Goal: Task Accomplishment & Management: Use online tool/utility

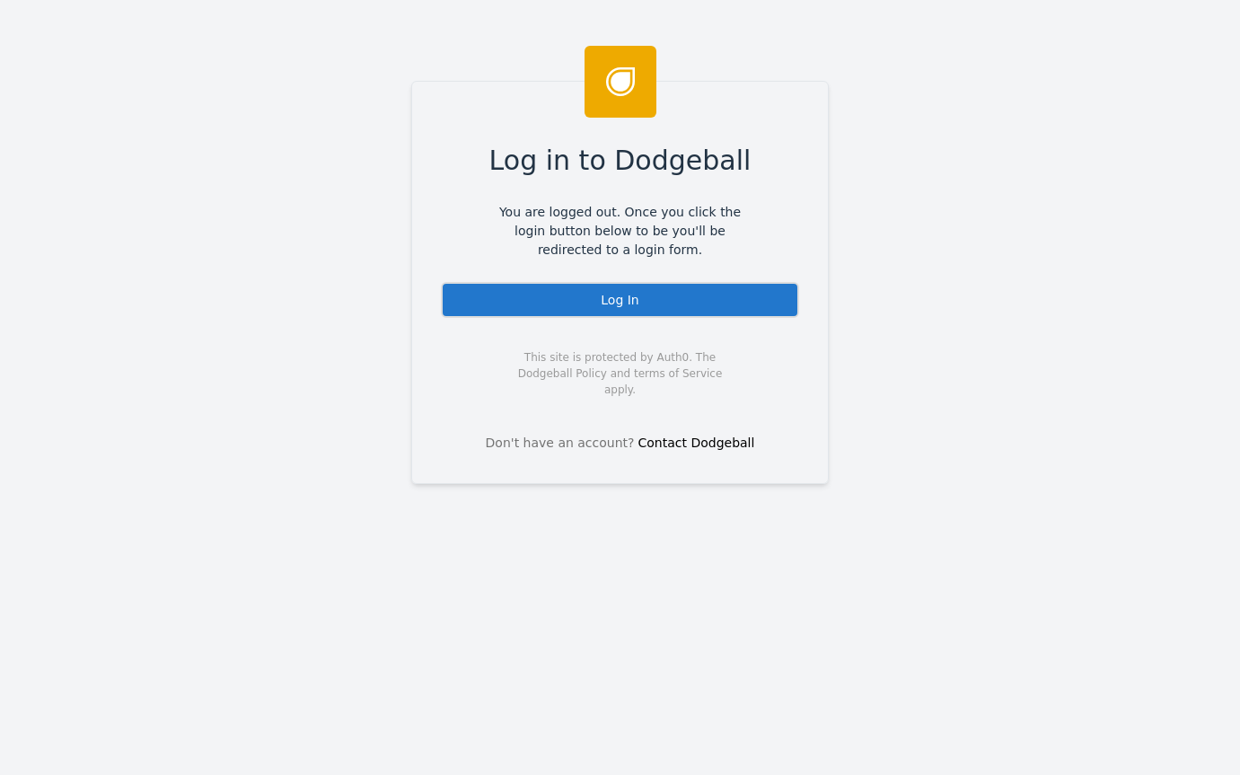
click at [616, 303] on div "Log In" at bounding box center [620, 300] width 358 height 36
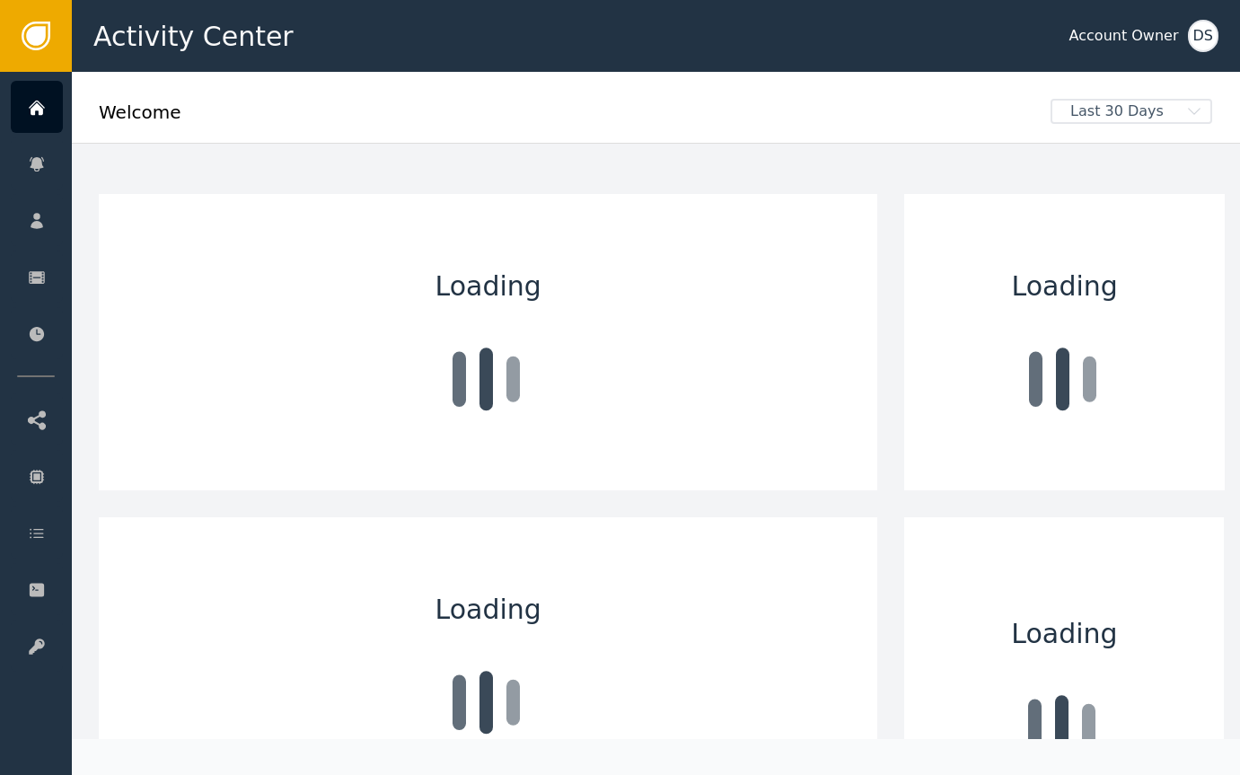
click at [1191, 42] on div "DS" at bounding box center [1203, 36] width 31 height 32
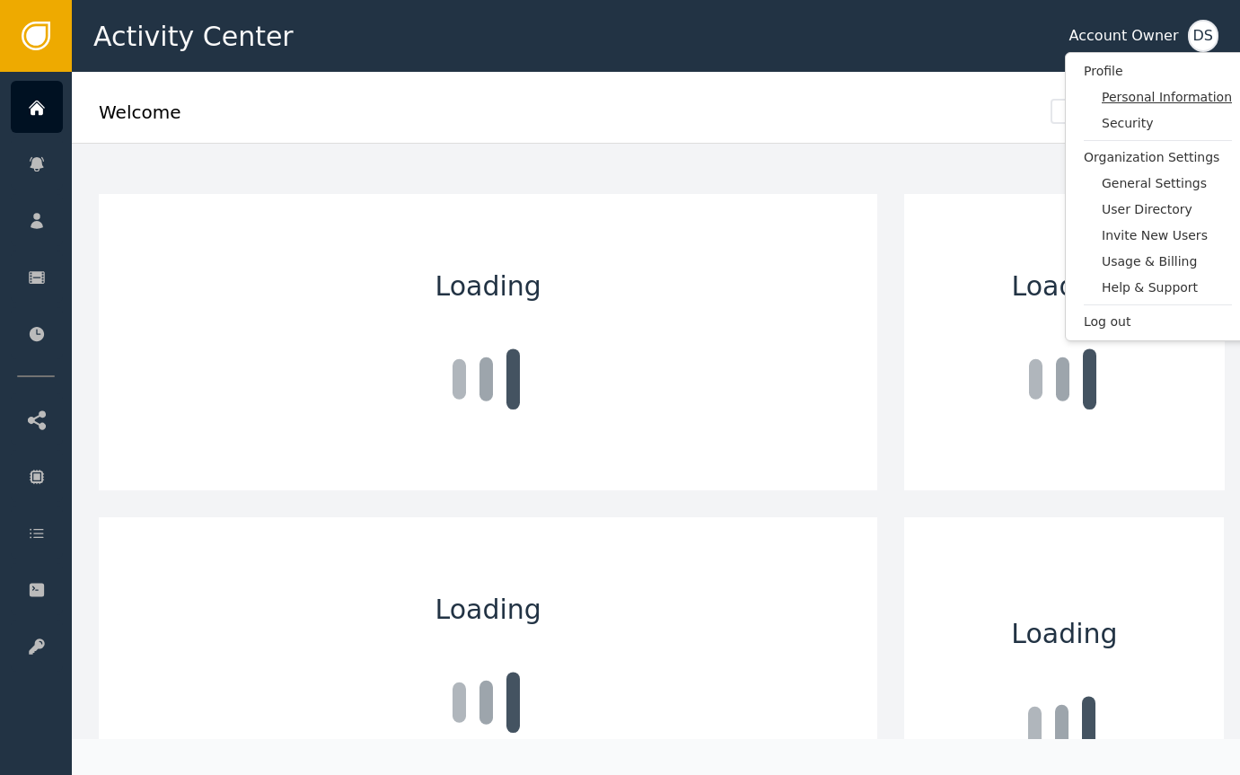
click at [1178, 93] on span "Personal Information" at bounding box center [1167, 97] width 130 height 19
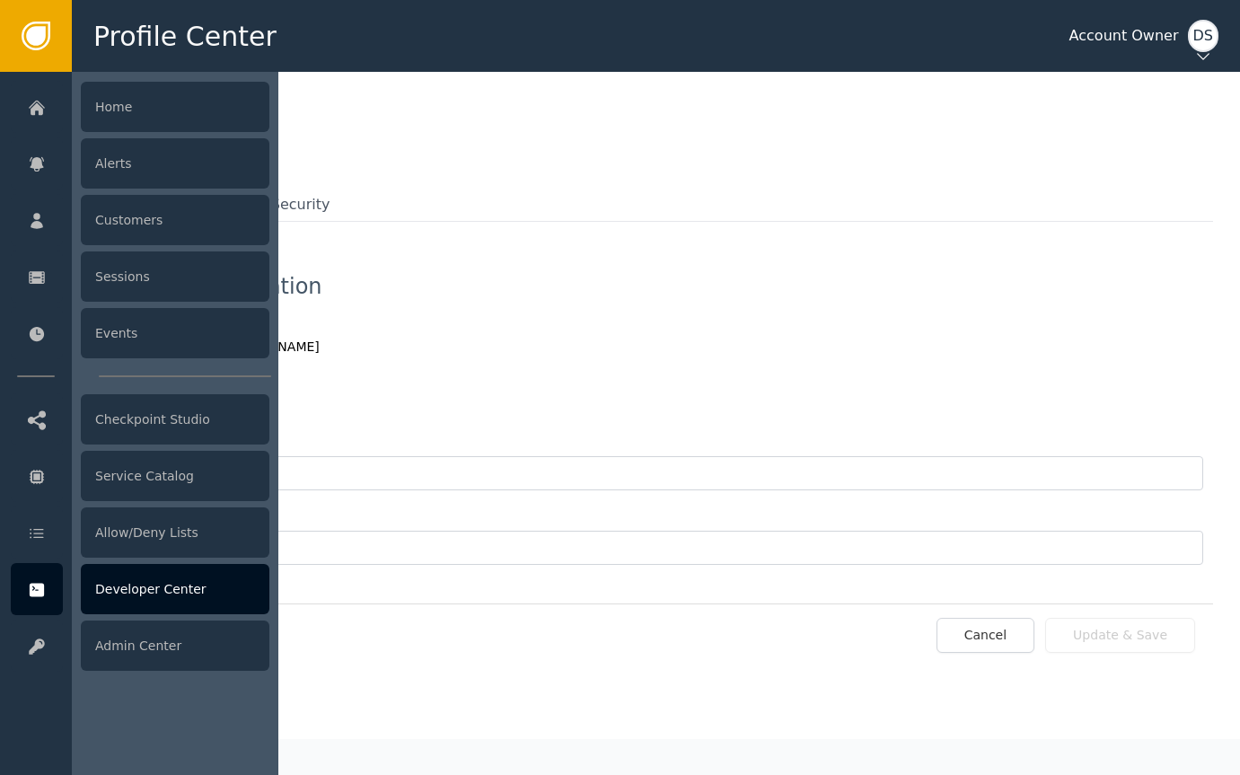
click at [113, 583] on div "Developer Center" at bounding box center [175, 589] width 189 height 50
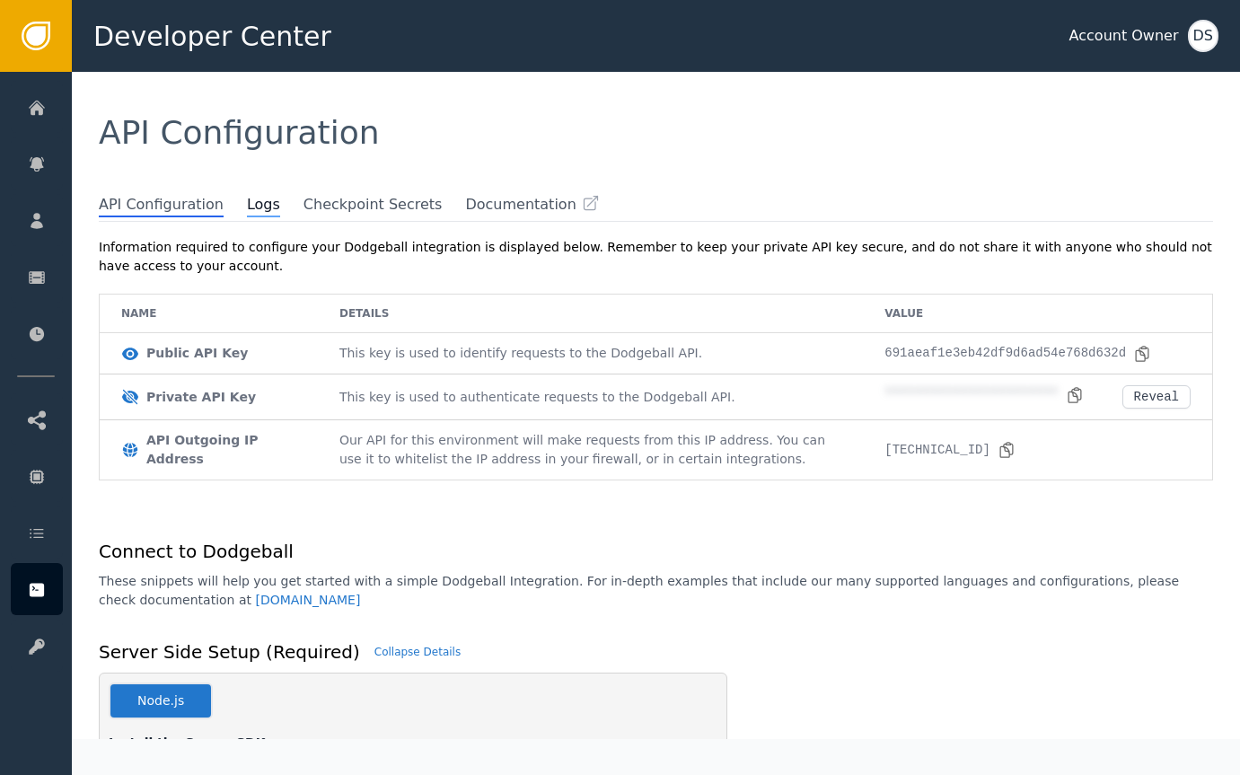
click at [247, 201] on span "Logs" at bounding box center [263, 205] width 33 height 23
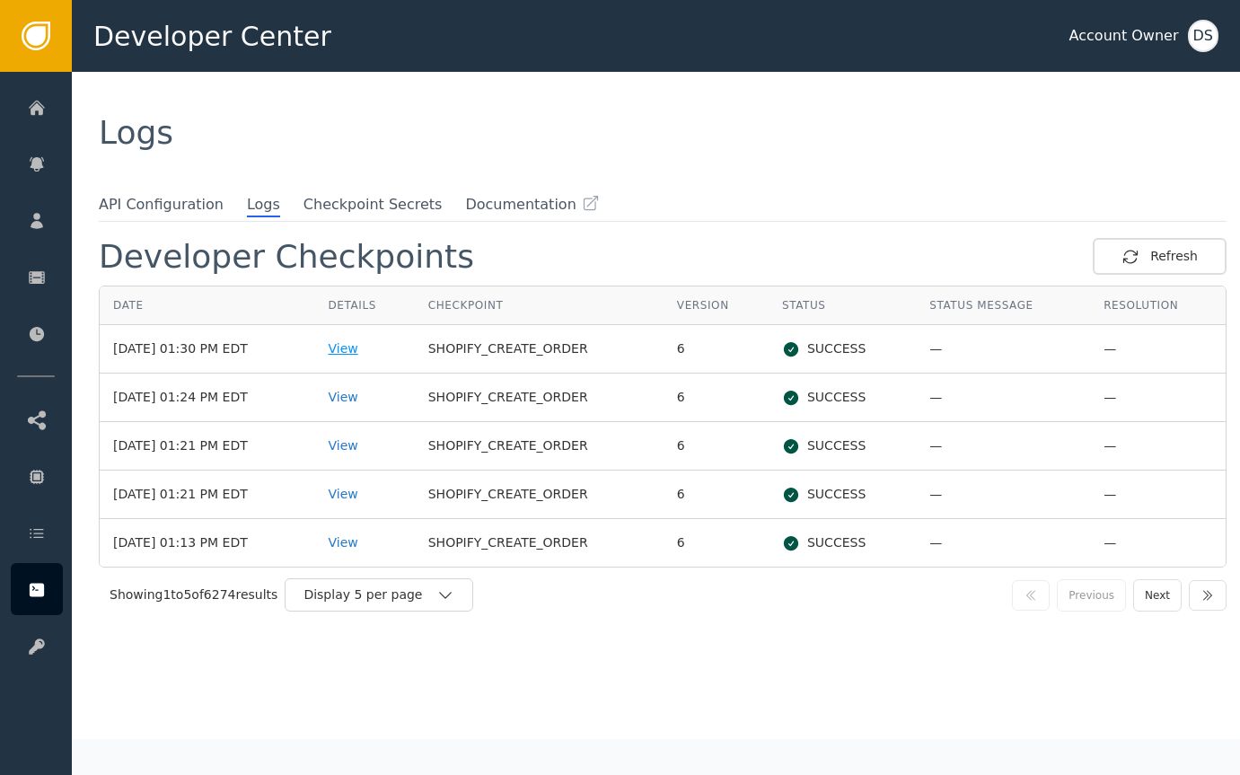
click at [374, 345] on div "View" at bounding box center [365, 348] width 73 height 19
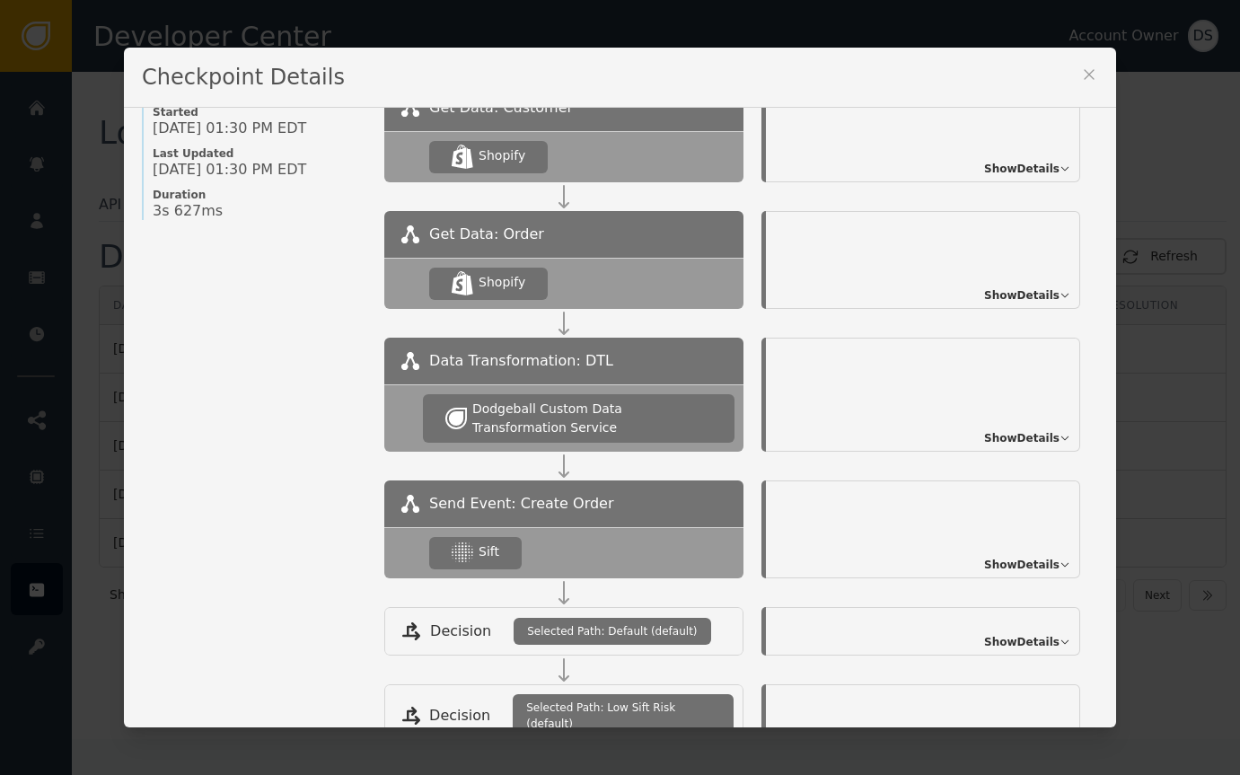
scroll to position [237, 0]
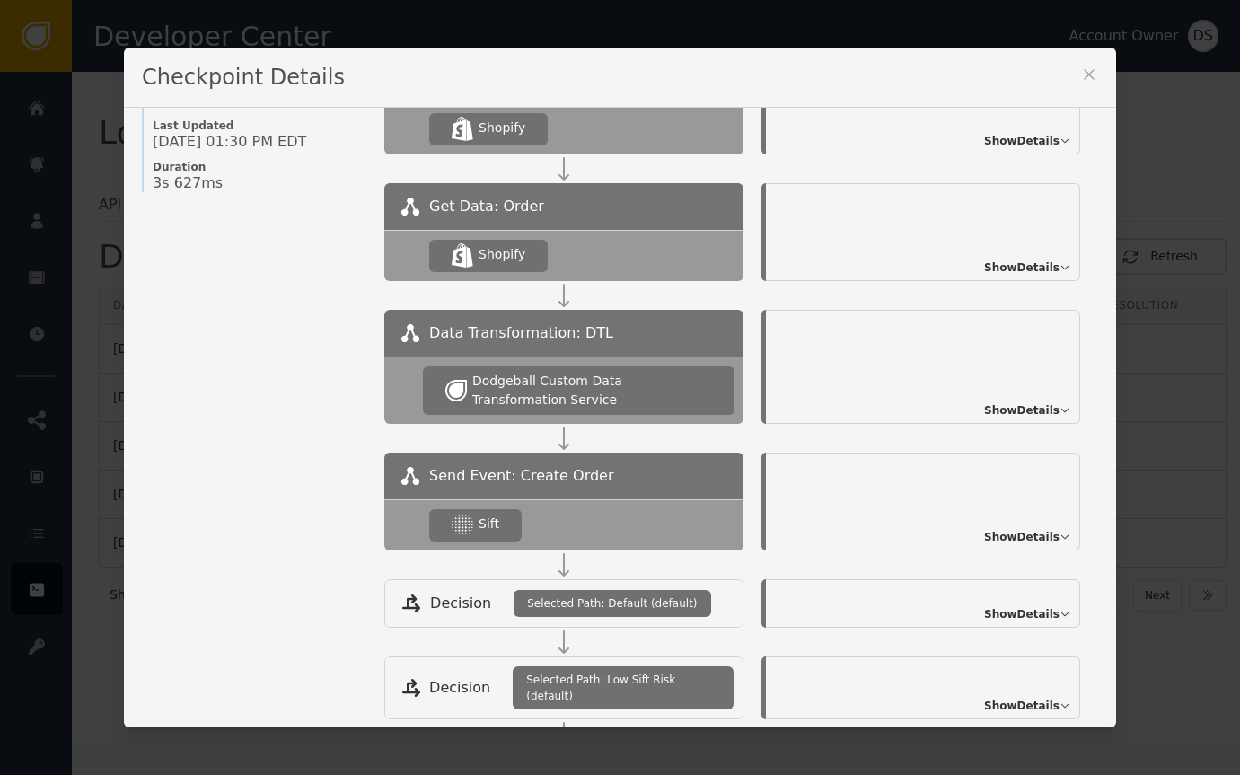
click at [989, 536] on span "Show Details" at bounding box center [1021, 537] width 75 height 16
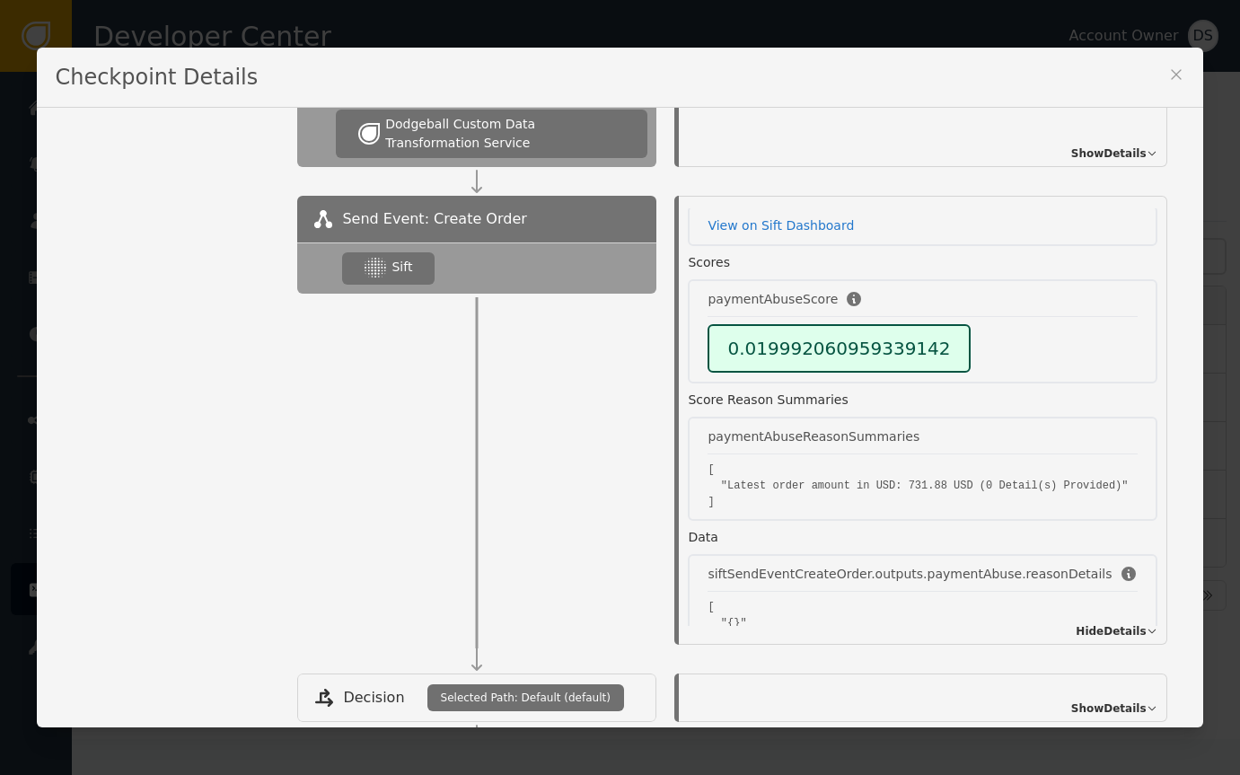
scroll to position [46, 0]
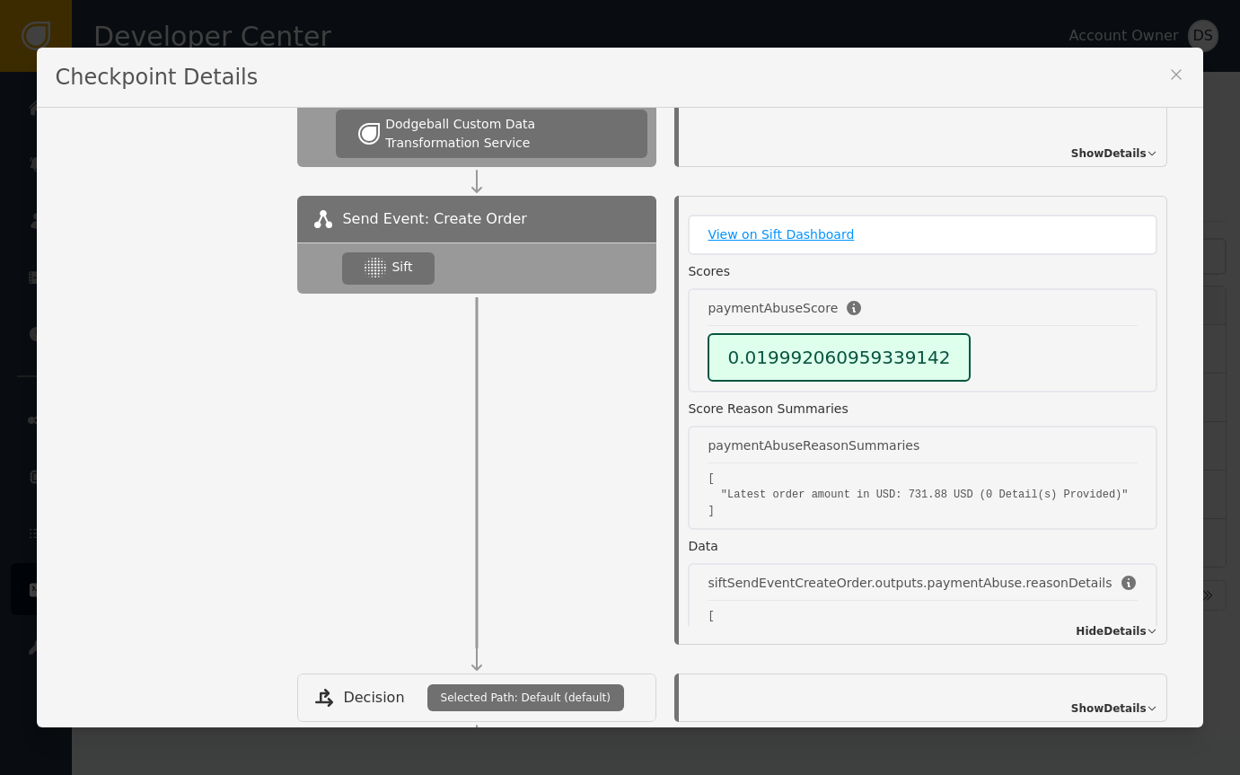
click at [783, 238] on link "View on Sift Dashboard" at bounding box center [922, 234] width 429 height 19
click at [814, 231] on link "View on Sift Dashboard" at bounding box center [922, 234] width 429 height 19
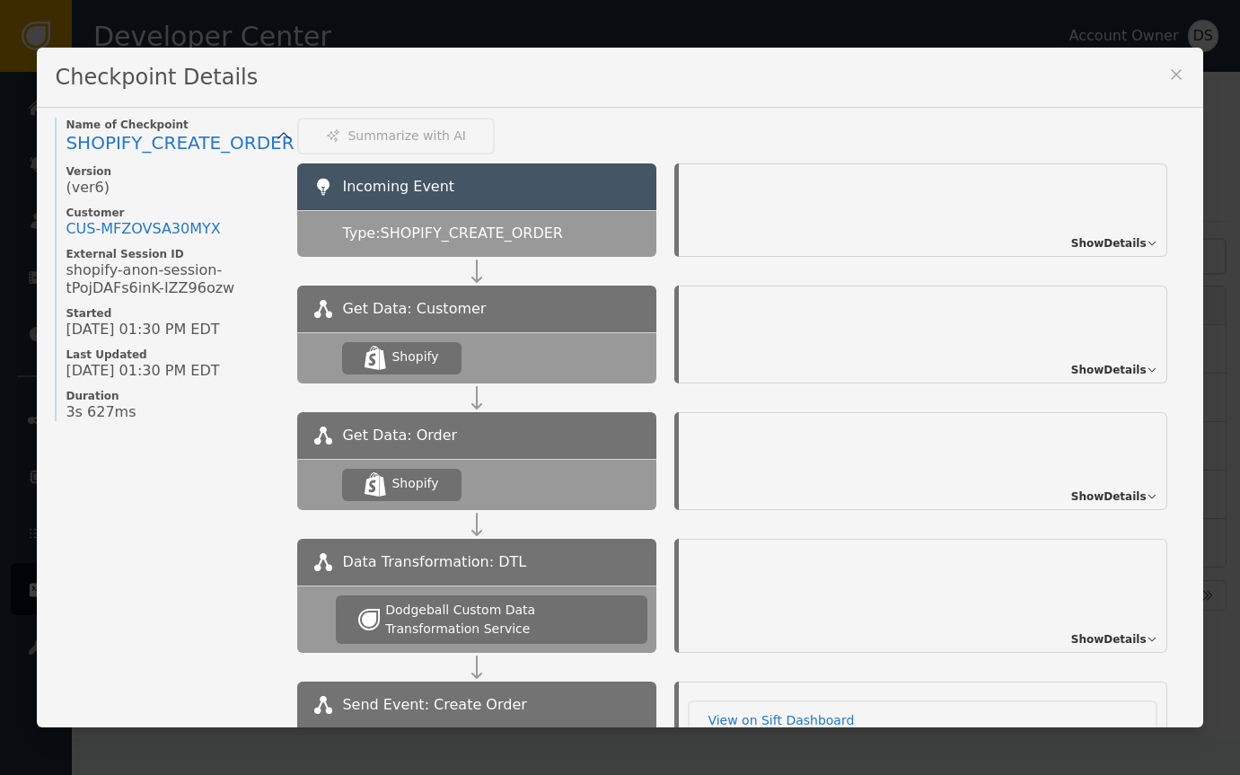
scroll to position [0, 0]
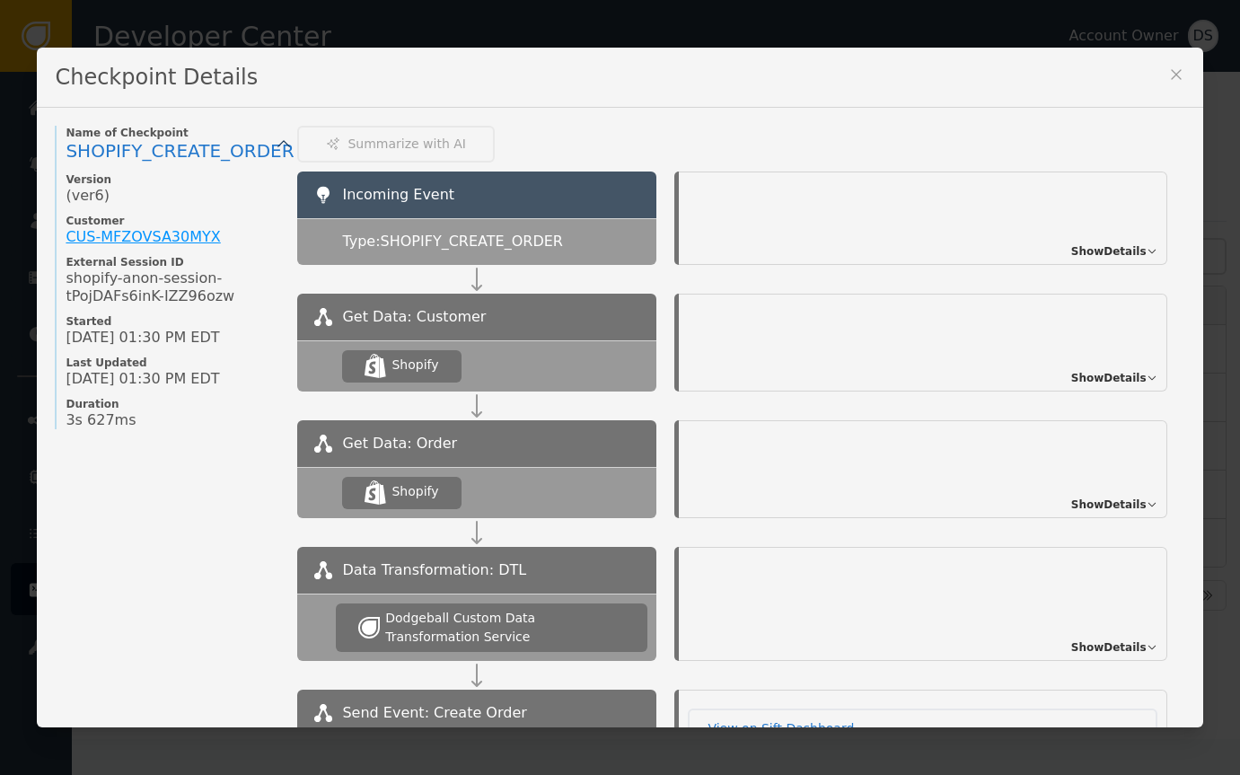
click at [175, 233] on div "CUS- MFZOVSA30MYX" at bounding box center [143, 237] width 154 height 18
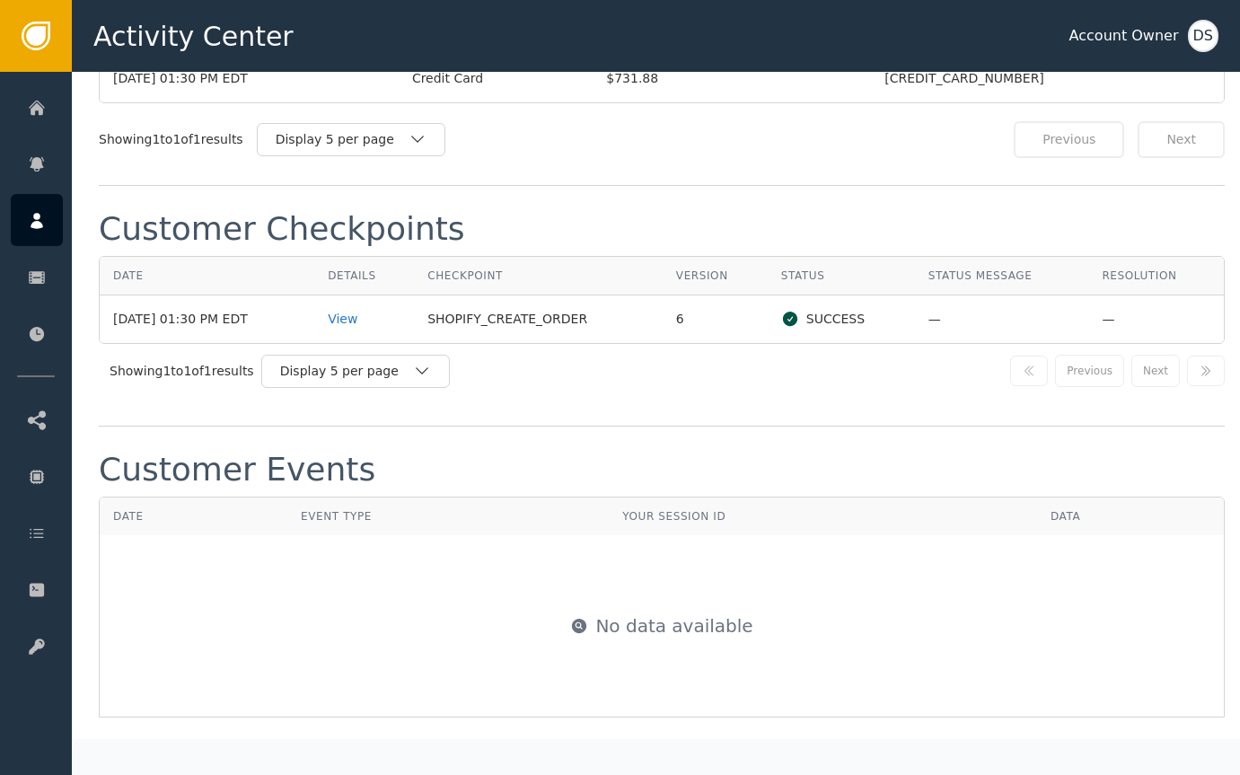
scroll to position [1821, 0]
click at [368, 316] on div "View" at bounding box center [364, 318] width 73 height 19
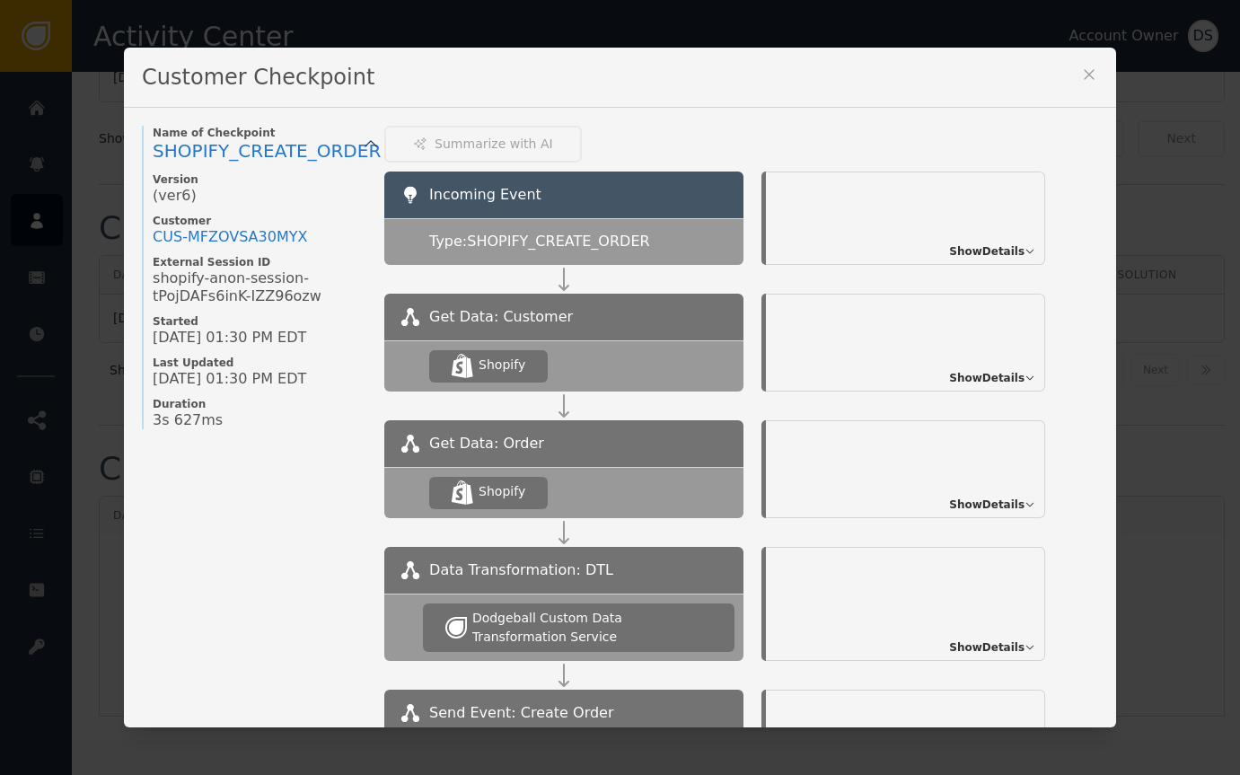
click at [980, 251] on span "Show Details" at bounding box center [986, 251] width 75 height 16
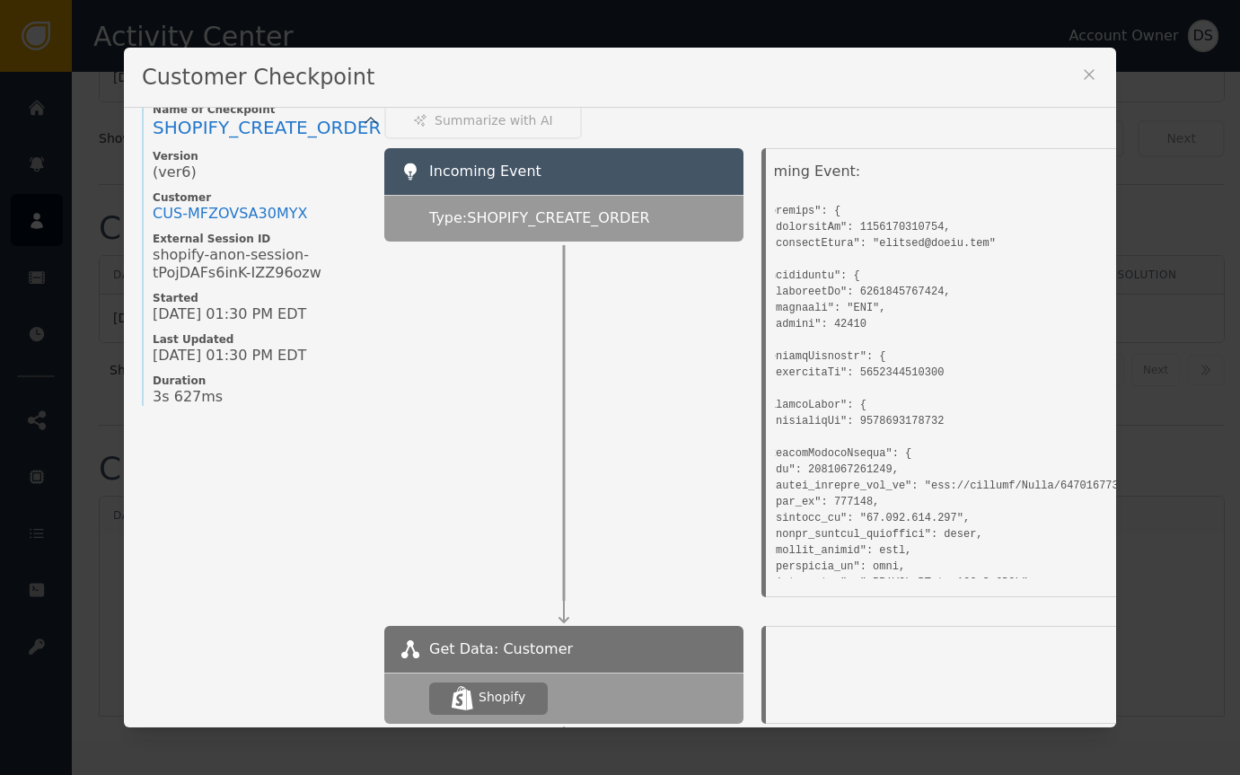
scroll to position [0, 0]
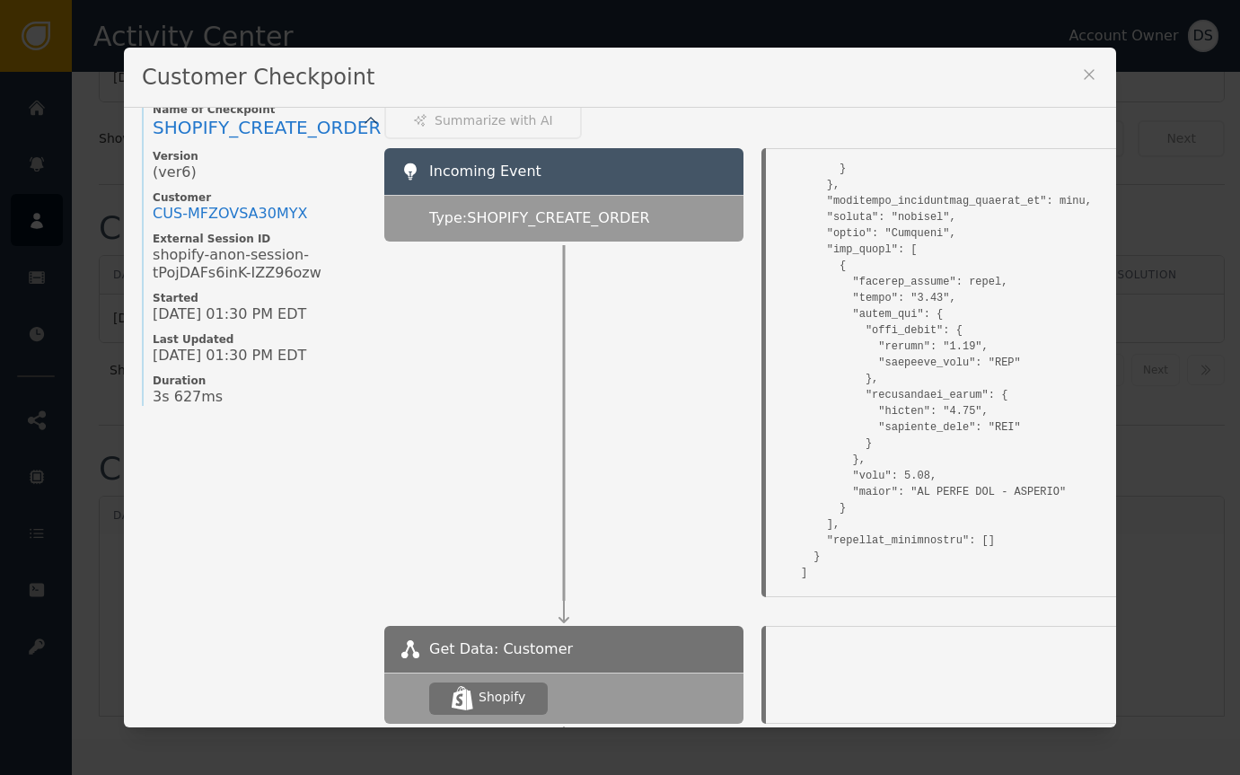
scroll to position [6824, 0]
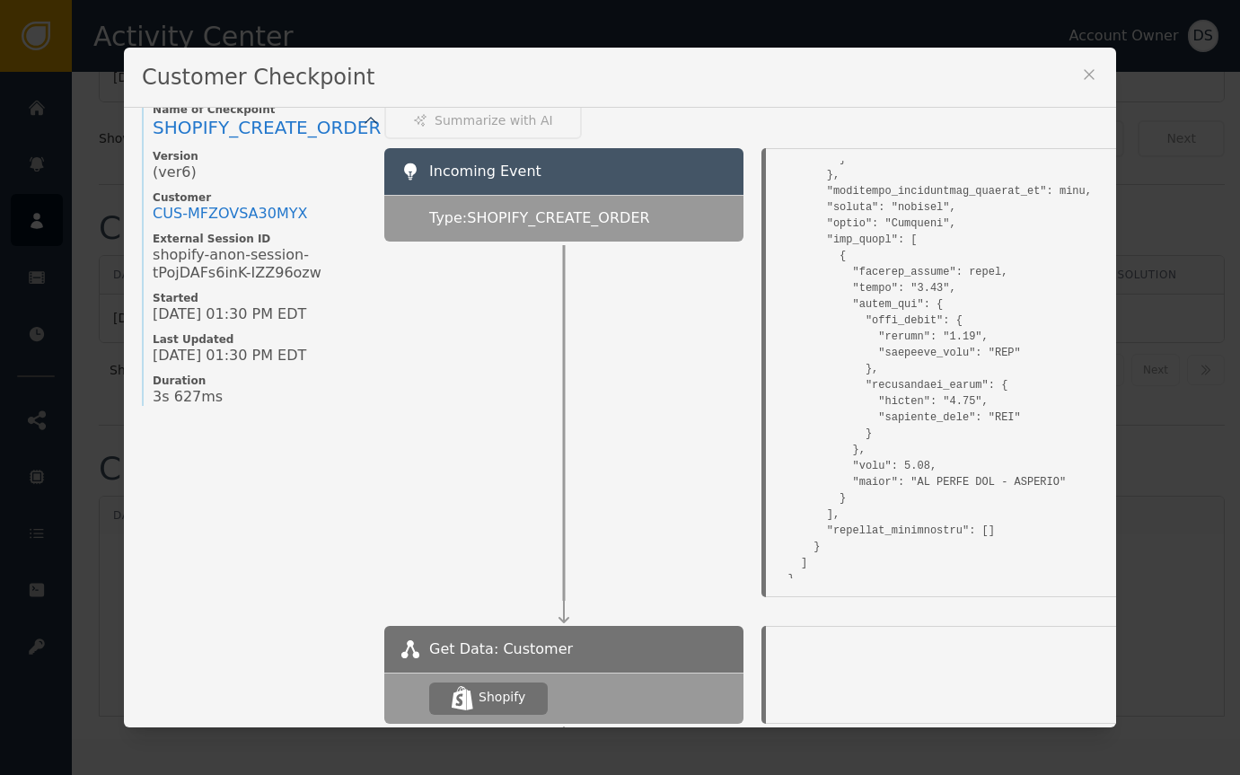
click at [1086, 71] on icon at bounding box center [1089, 75] width 18 height 18
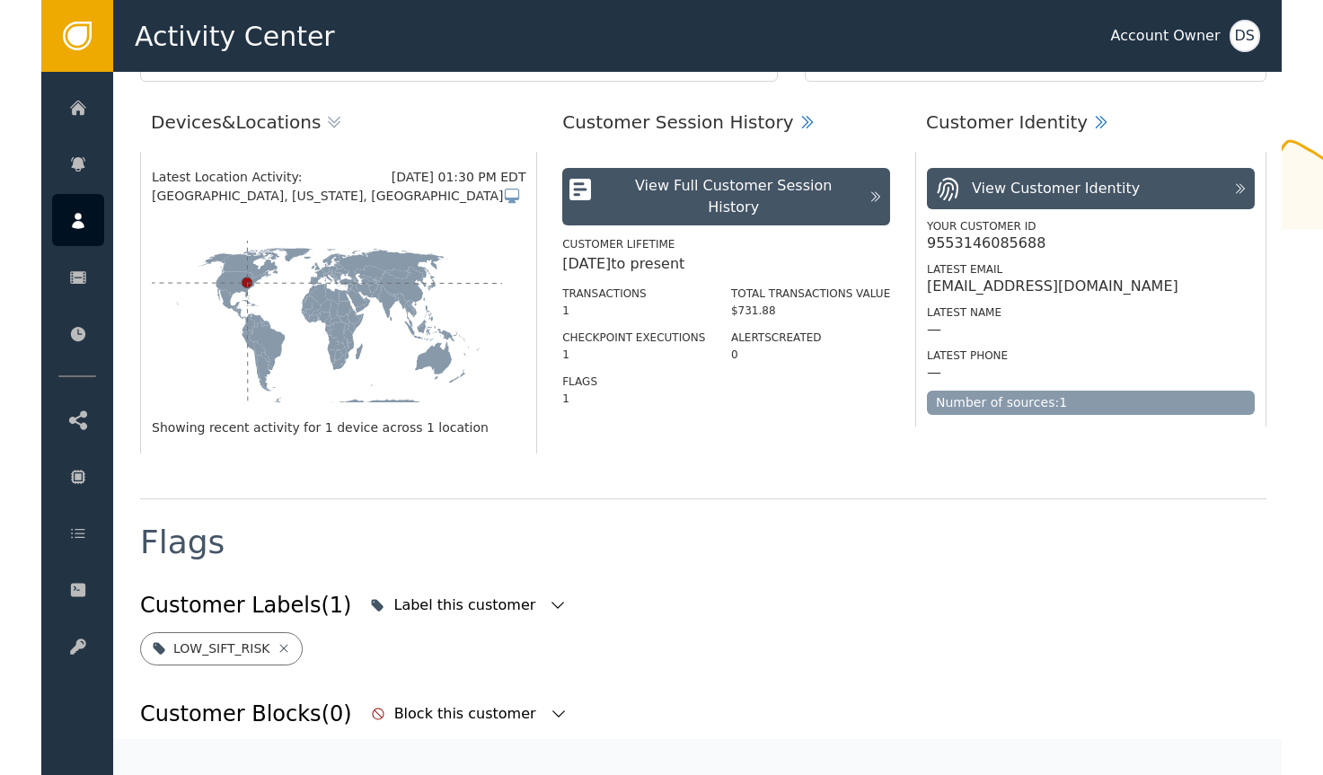
scroll to position [240, 0]
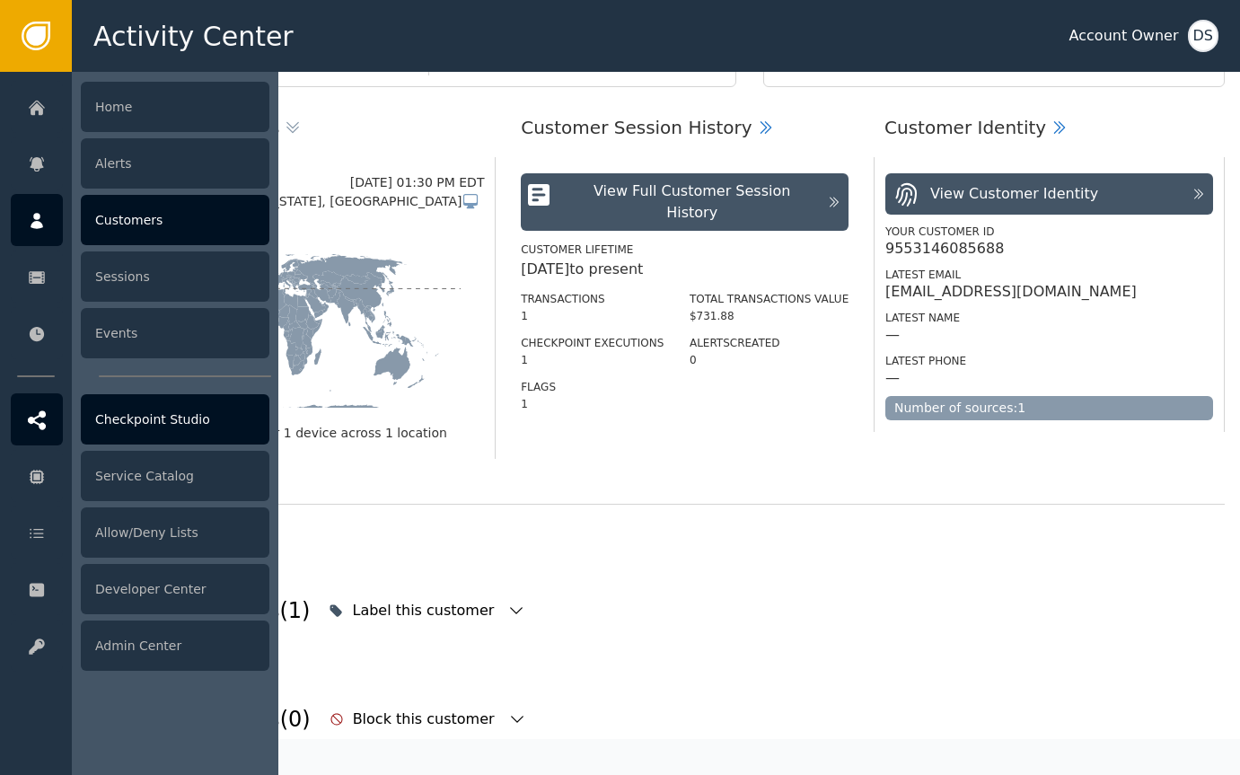
click at [138, 405] on div "Checkpoint Studio" at bounding box center [175, 419] width 189 height 50
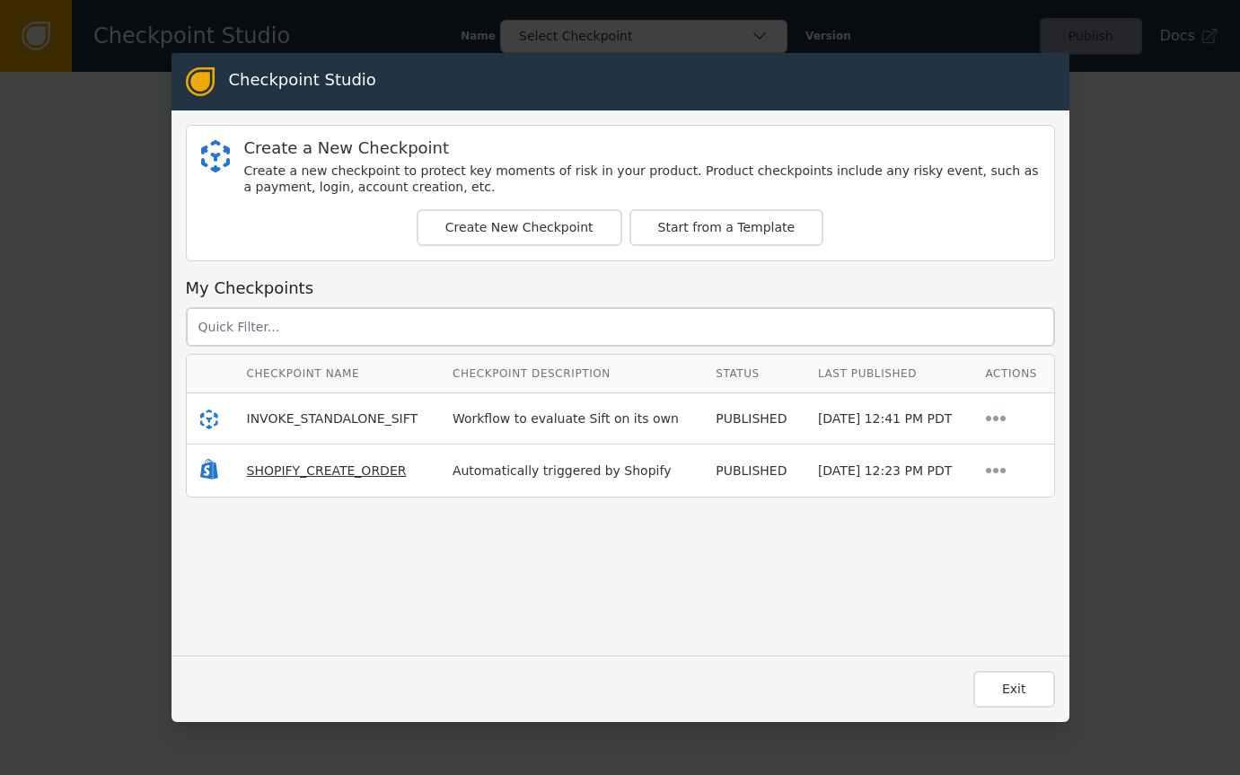
click at [291, 470] on span "SHOPIFY_CREATE_ORDER" at bounding box center [327, 470] width 160 height 14
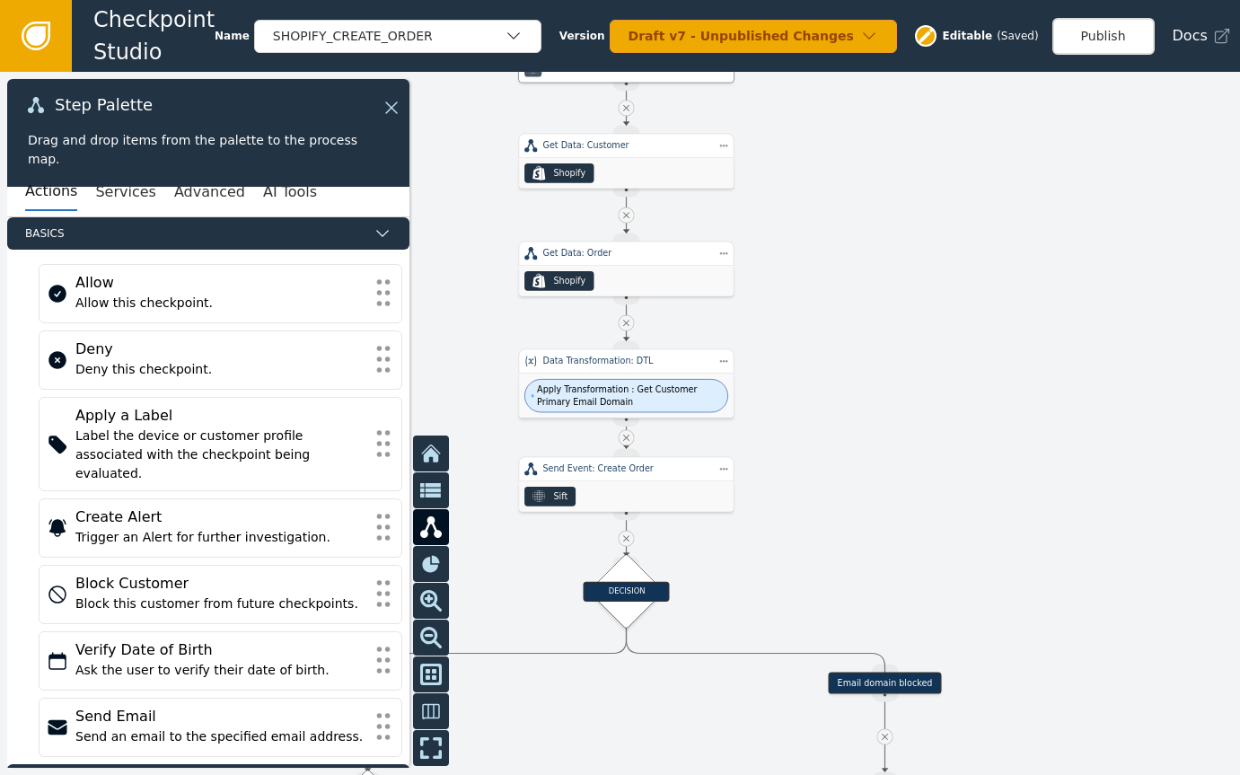
drag, startPoint x: 665, startPoint y: 520, endPoint x: 837, endPoint y: 300, distance: 278.9
click at [837, 300] on div at bounding box center [620, 423] width 1240 height 703
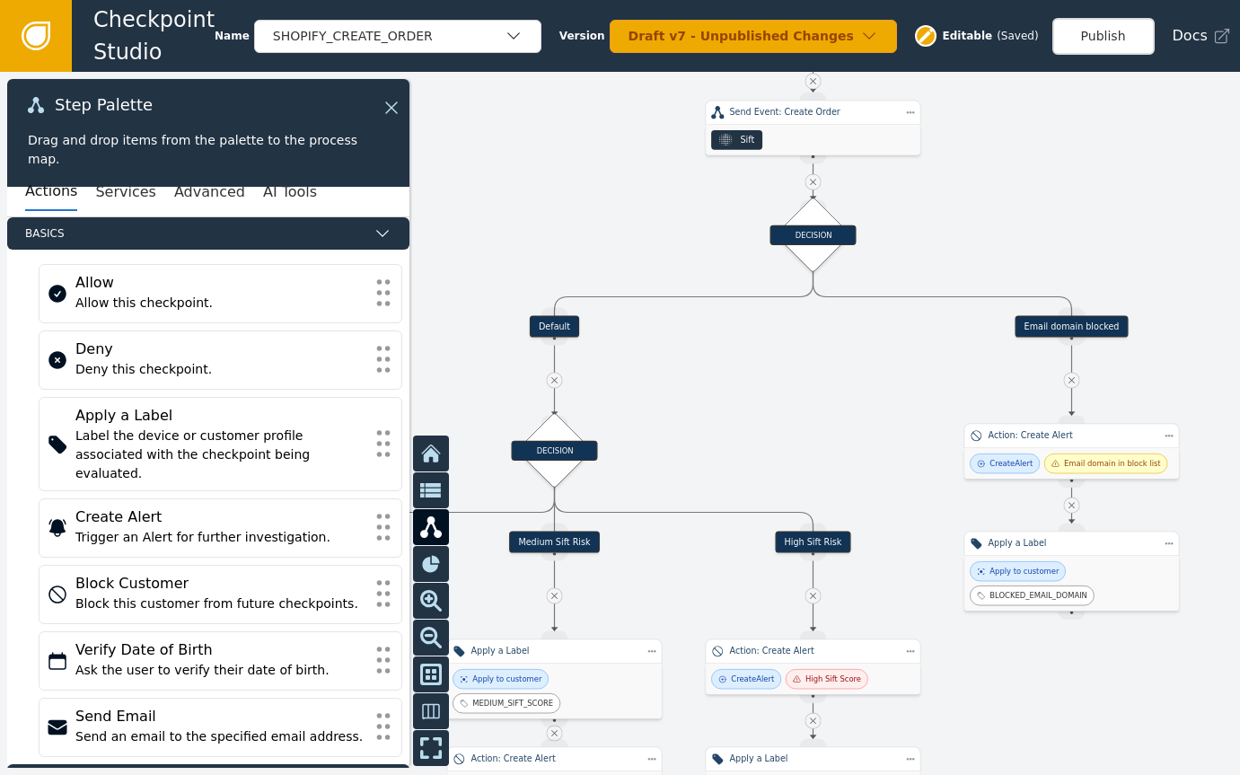
drag, startPoint x: 883, startPoint y: 460, endPoint x: 1069, endPoint y: 103, distance: 402.4
click at [1069, 103] on div at bounding box center [620, 423] width 1240 height 703
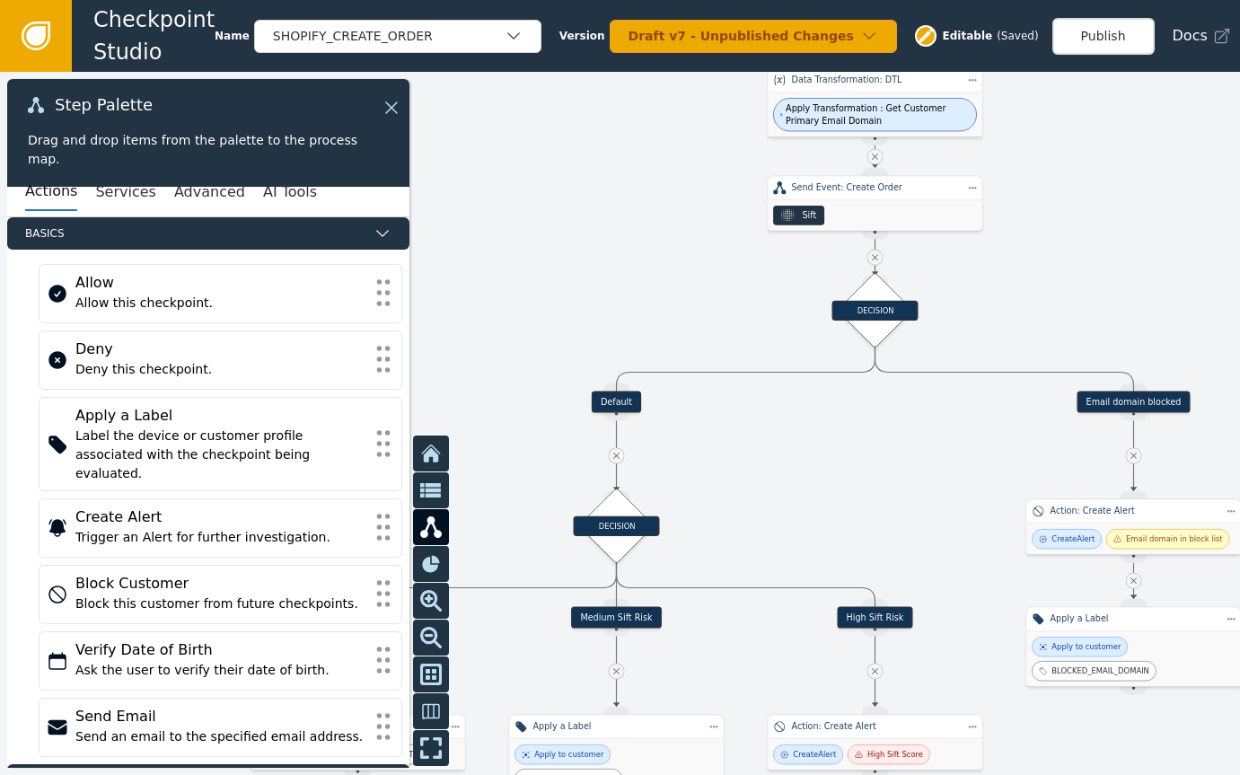
drag, startPoint x: 572, startPoint y: 140, endPoint x: 634, endPoint y: 215, distance: 97.6
click at [634, 215] on div at bounding box center [620, 423] width 1240 height 703
click at [869, 282] on div "DECISION" at bounding box center [875, 310] width 76 height 76
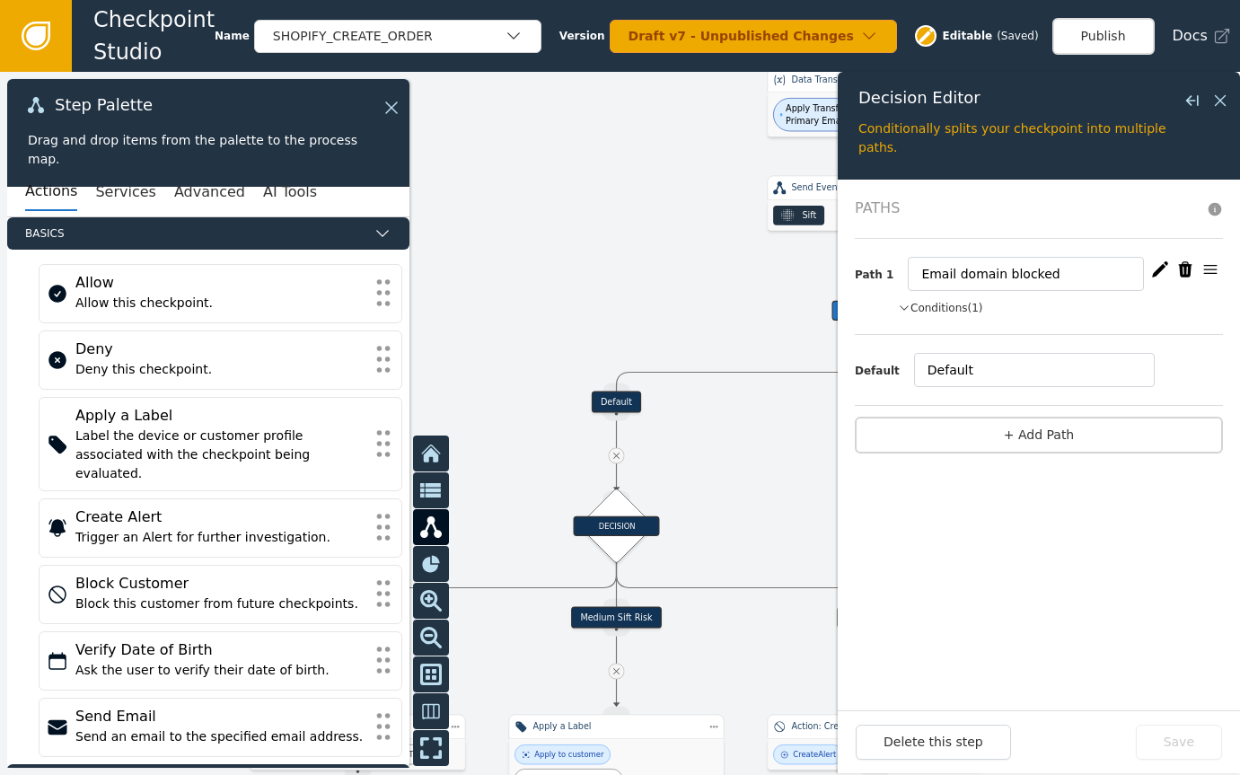
click at [694, 290] on div at bounding box center [620, 423] width 1240 height 703
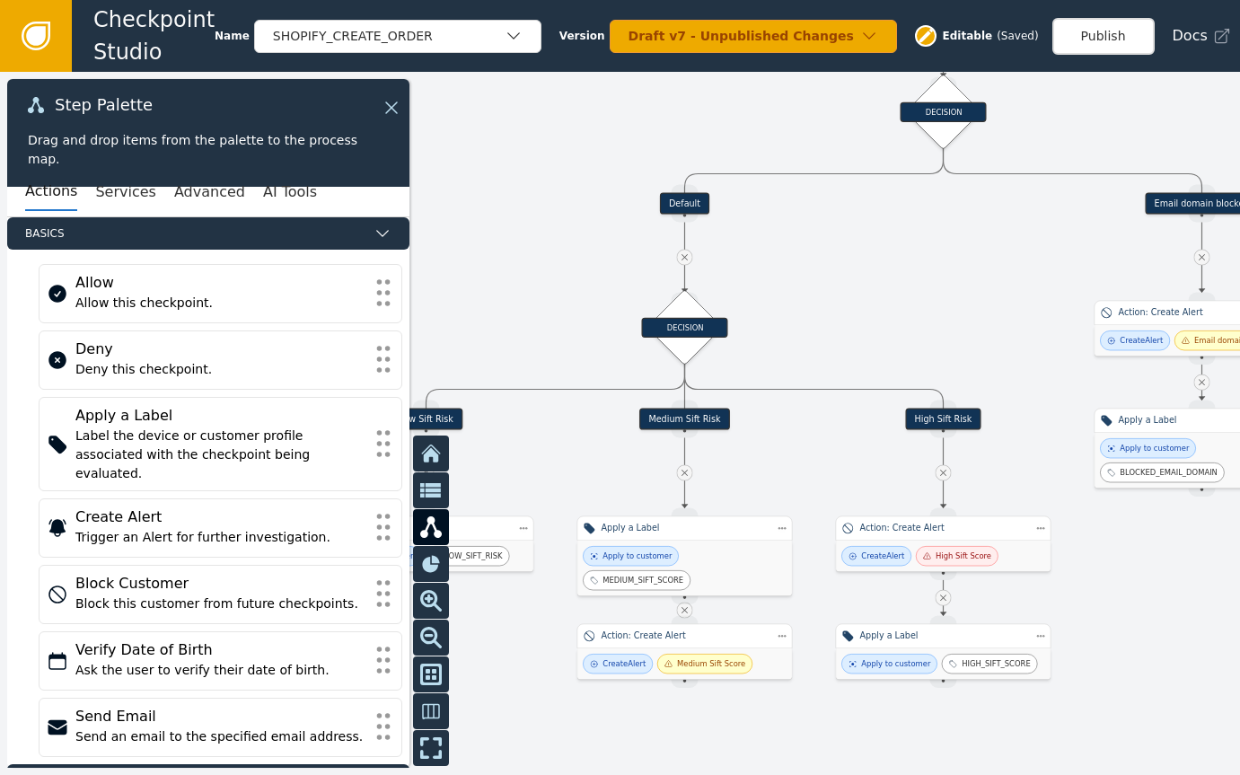
drag, startPoint x: 812, startPoint y: 430, endPoint x: 888, endPoint y: 229, distance: 215.1
click at [888, 229] on div at bounding box center [620, 423] width 1240 height 703
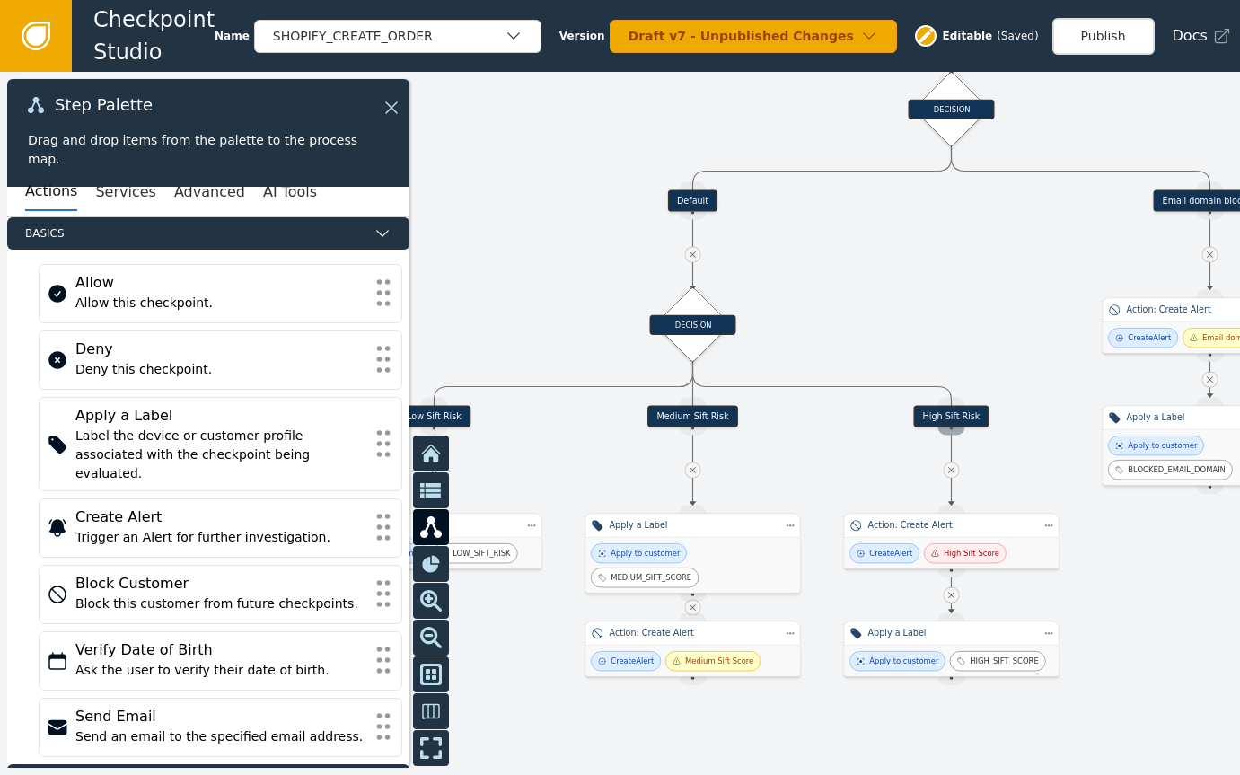
click at [946, 420] on div "Source Handle for step" at bounding box center [951, 427] width 27 height 16
click at [979, 425] on div "High Sift Risk" at bounding box center [950, 417] width 75 height 22
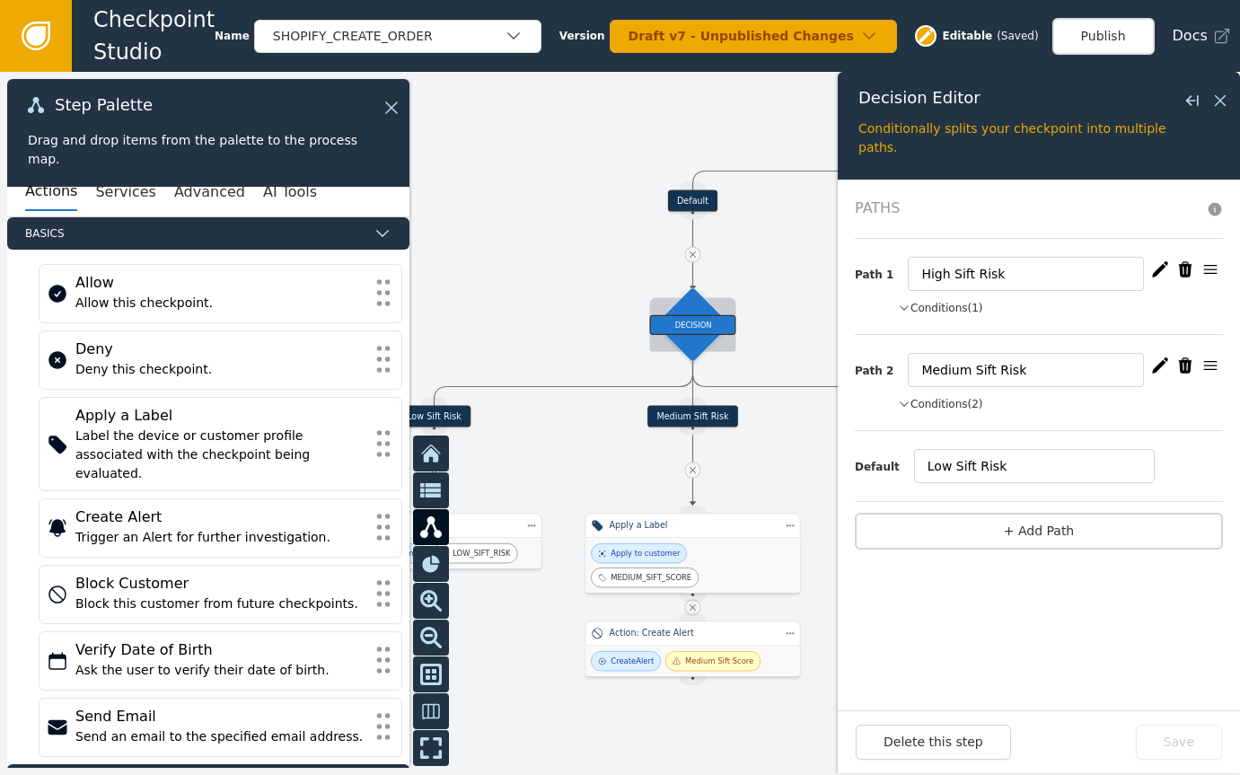
click at [703, 330] on div "DECISION" at bounding box center [693, 324] width 86 height 20
click at [905, 306] on icon "button" at bounding box center [904, 308] width 13 height 16
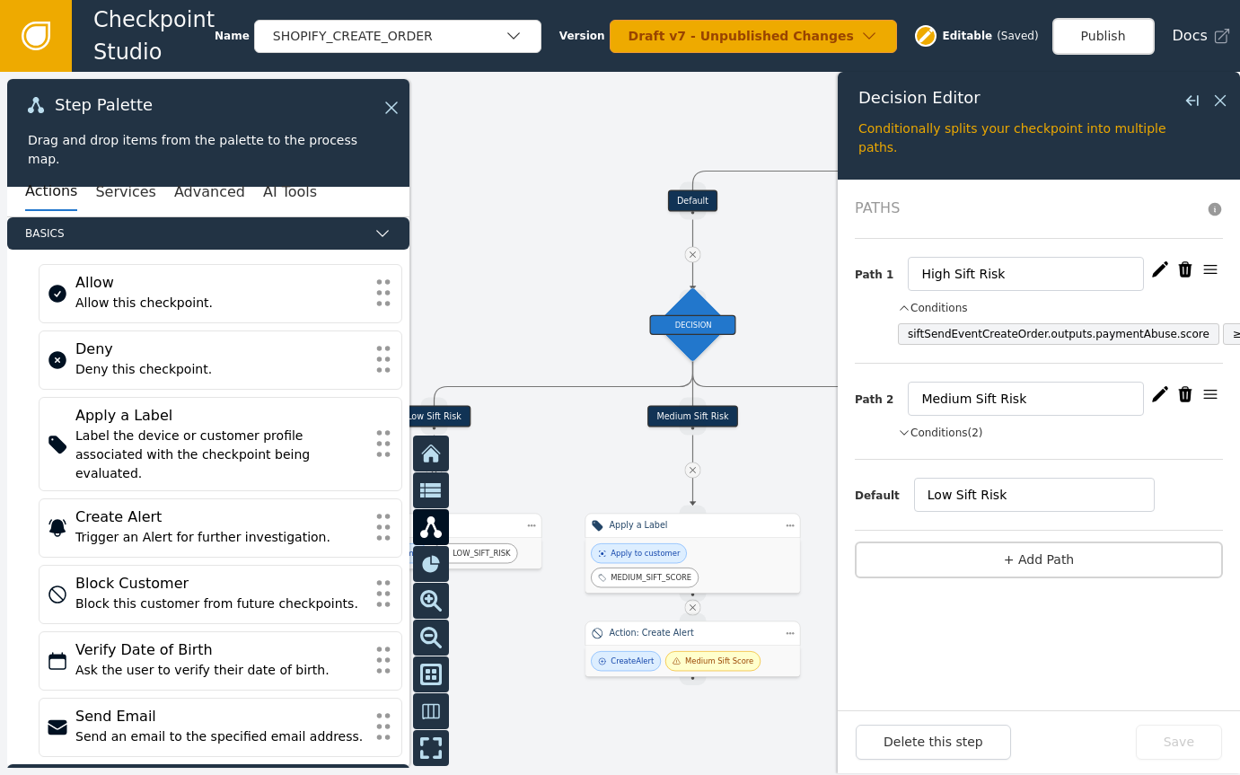
click at [907, 434] on icon "button" at bounding box center [904, 433] width 13 height 16
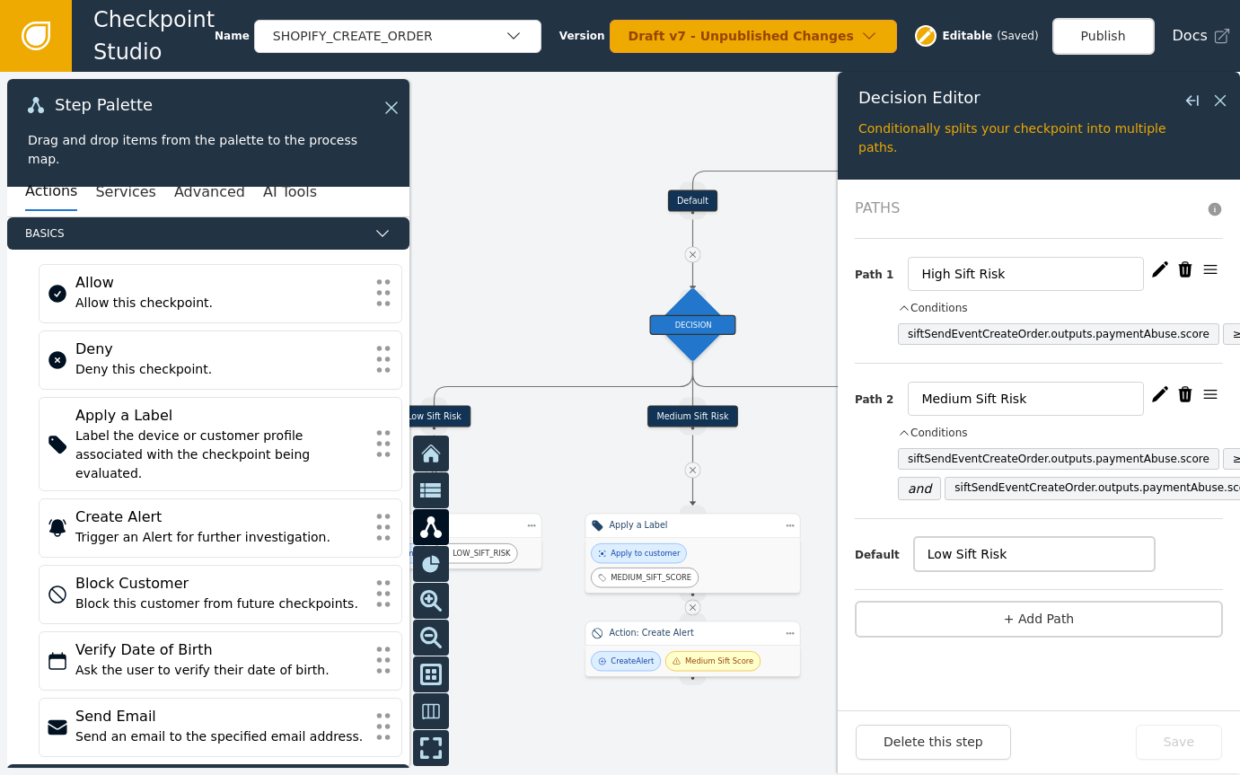
click at [1011, 563] on input "Low Sift Risk" at bounding box center [1034, 554] width 241 height 34
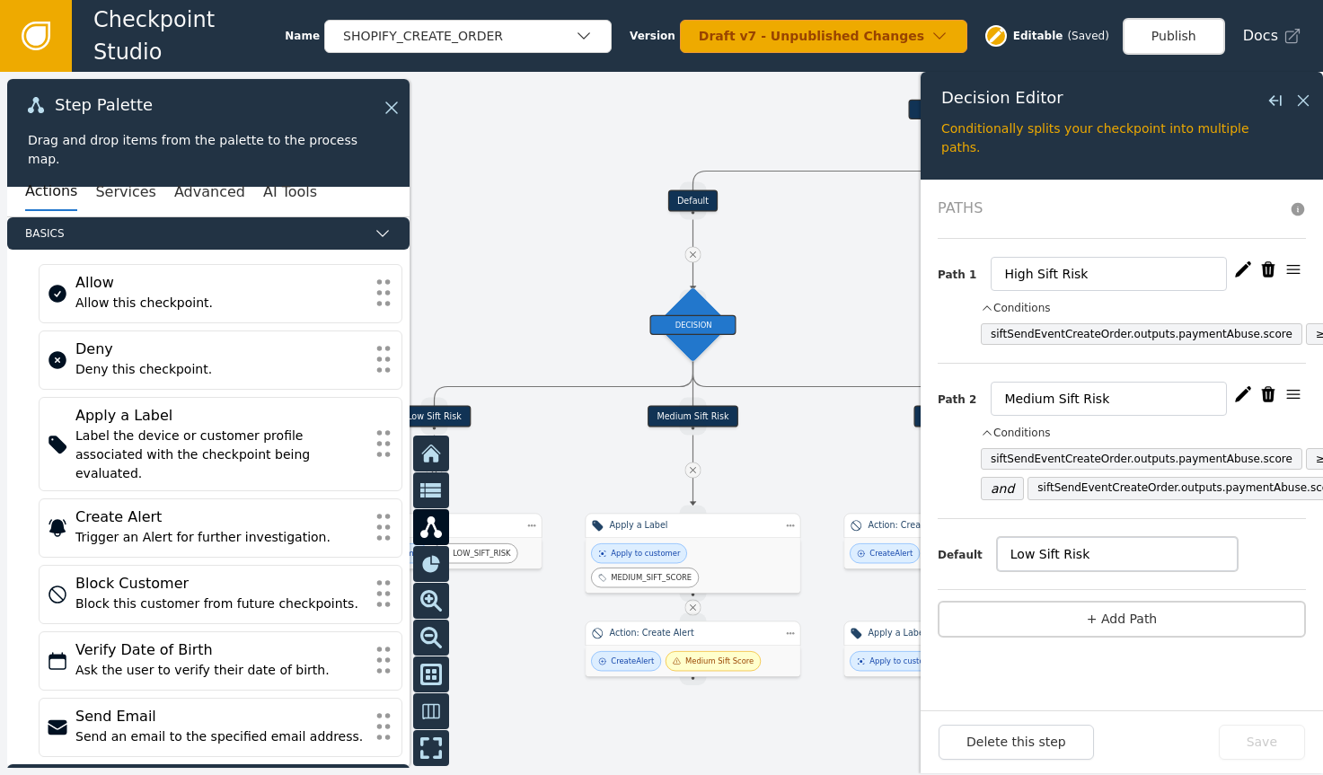
scroll to position [0, 76]
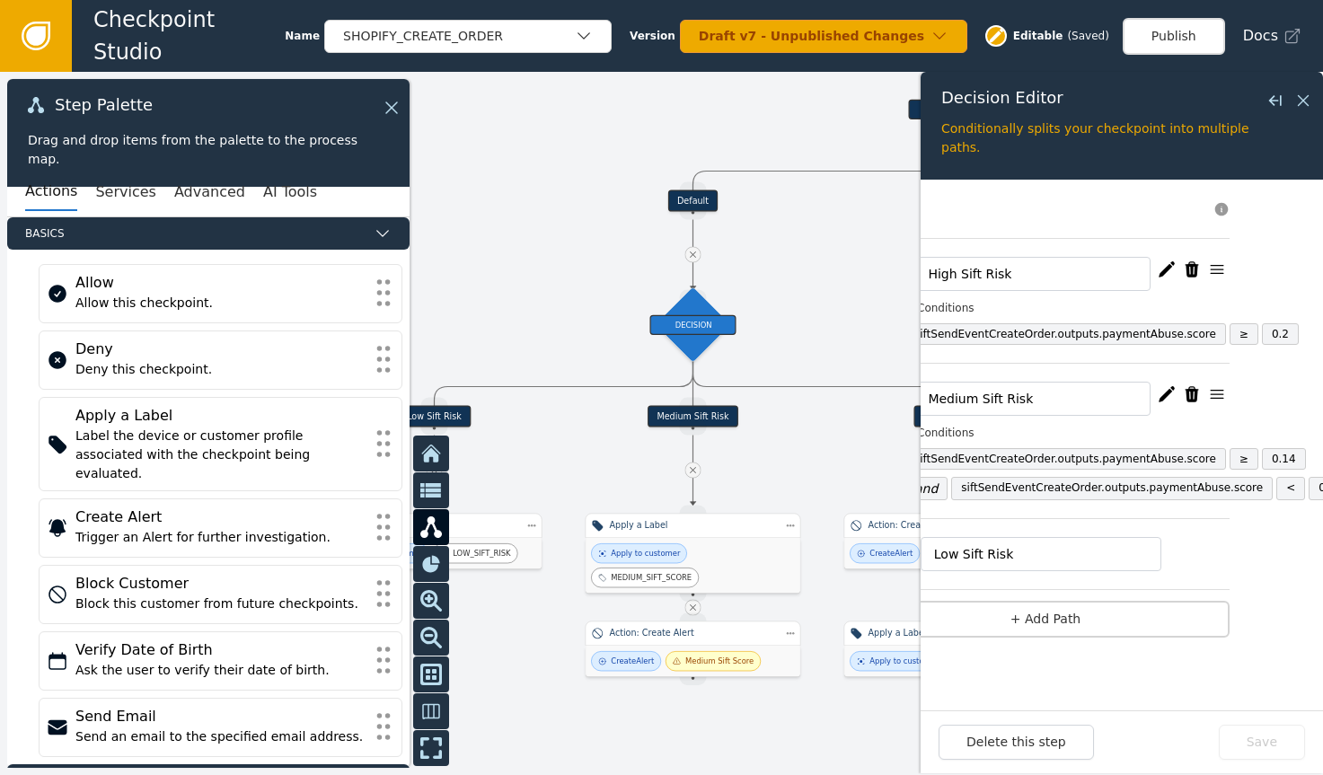
click at [34, 36] on icon at bounding box center [36, 36] width 20 height 20
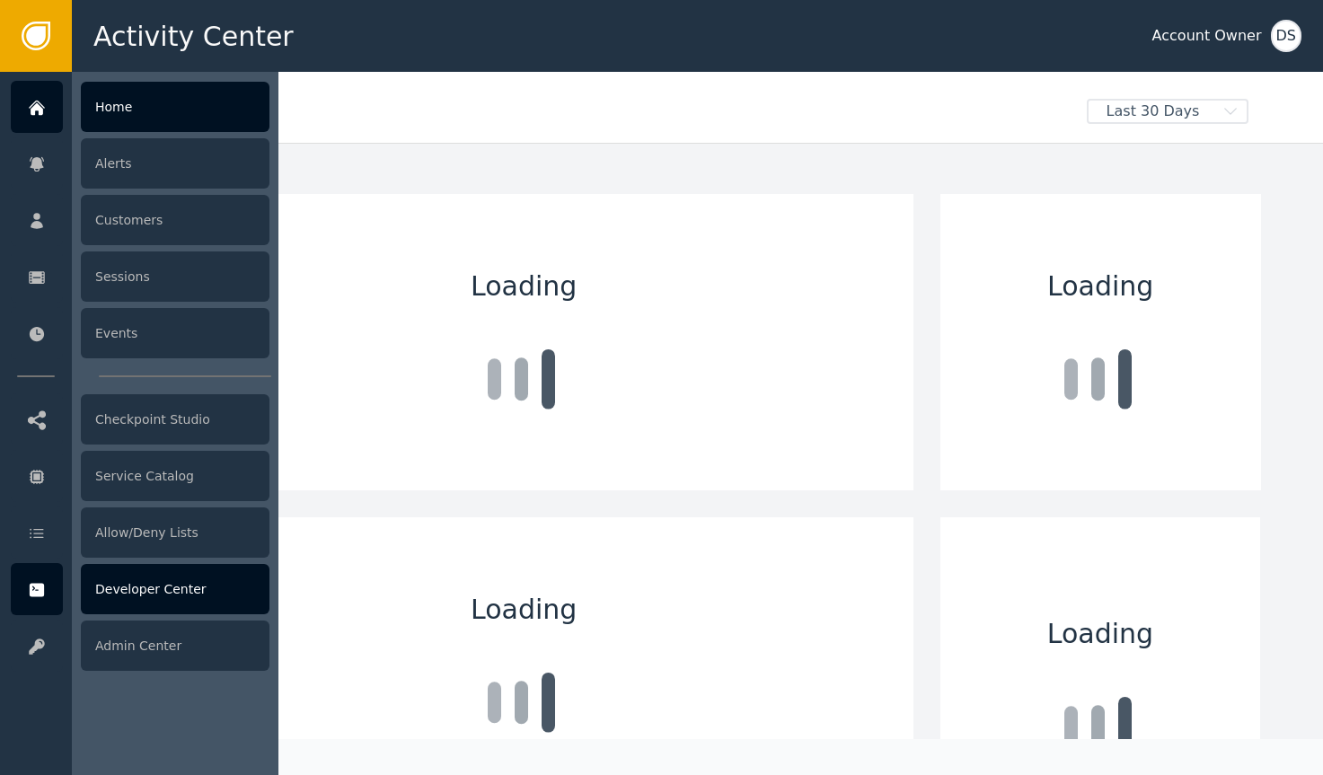
click at [121, 583] on div "Developer Center" at bounding box center [175, 589] width 189 height 50
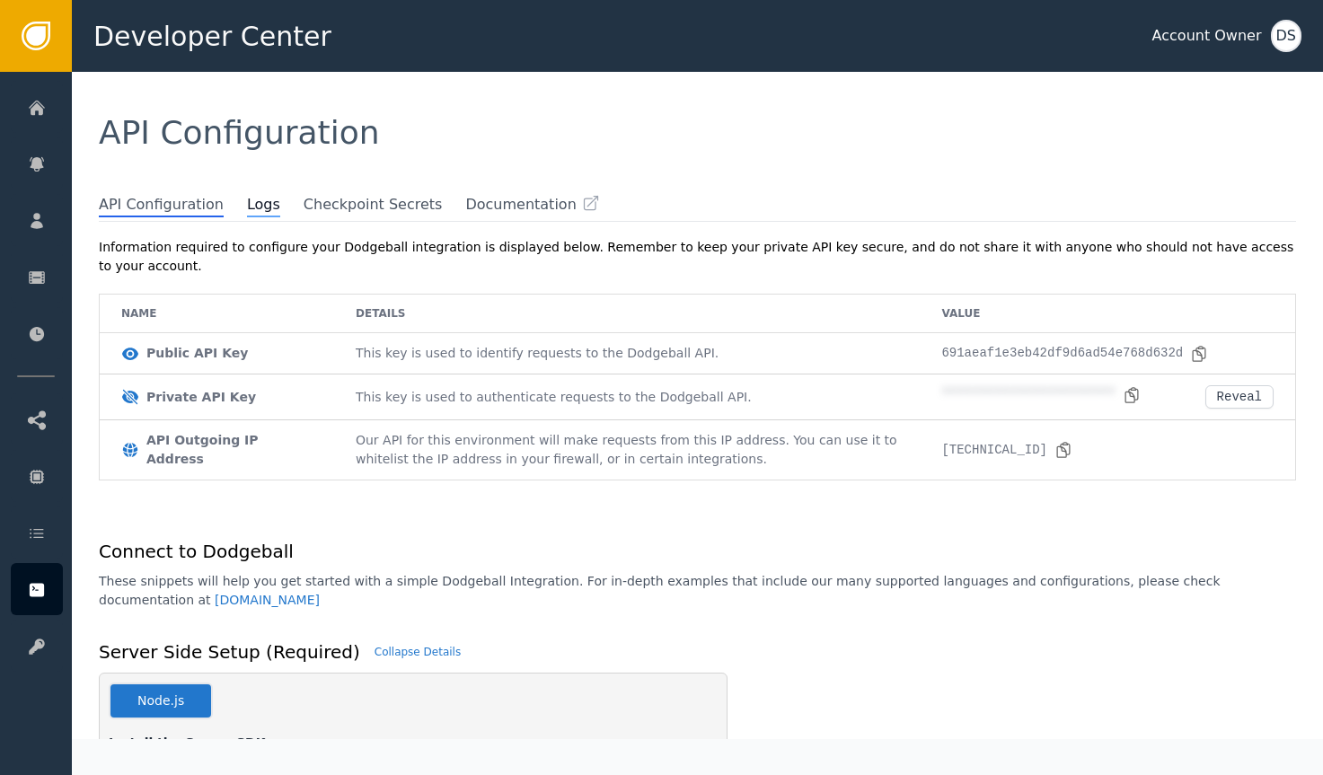
click at [250, 207] on span "Logs" at bounding box center [263, 205] width 33 height 23
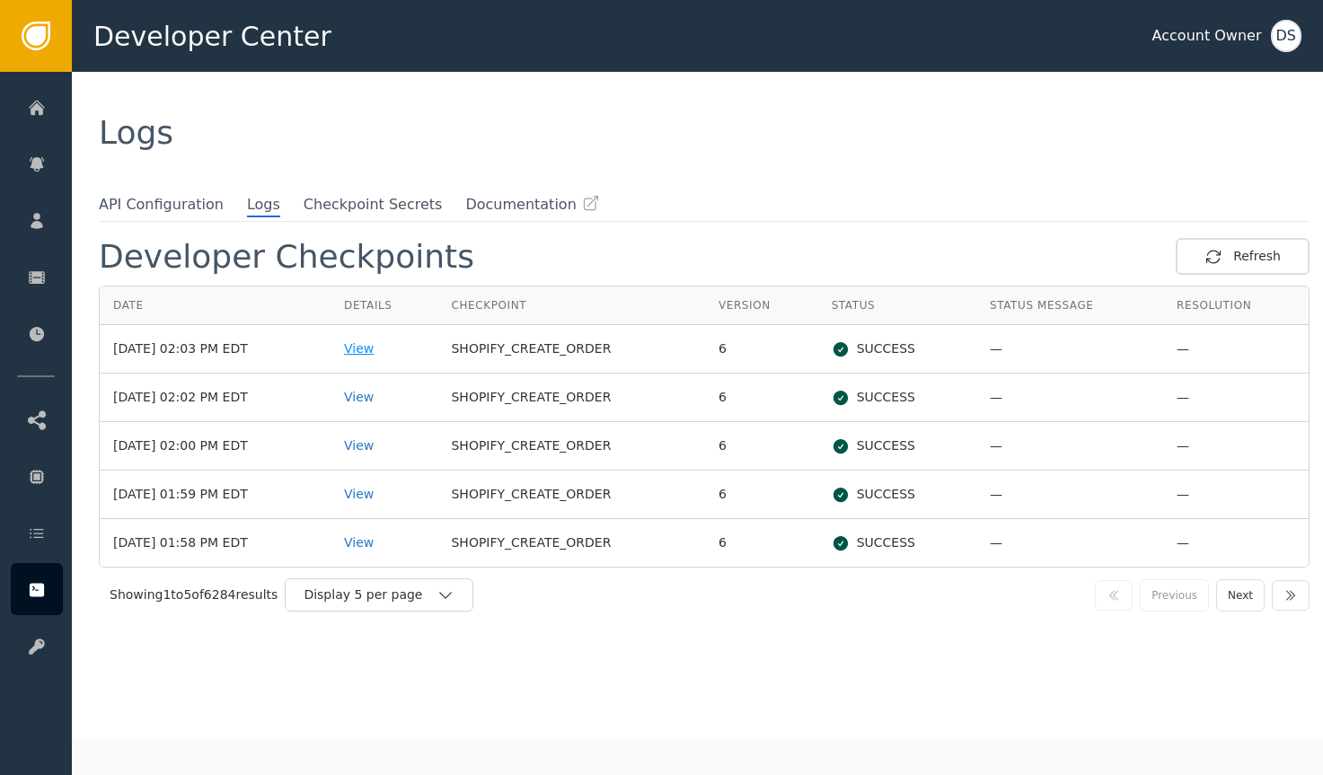
click at [377, 348] on div "View" at bounding box center [384, 348] width 80 height 19
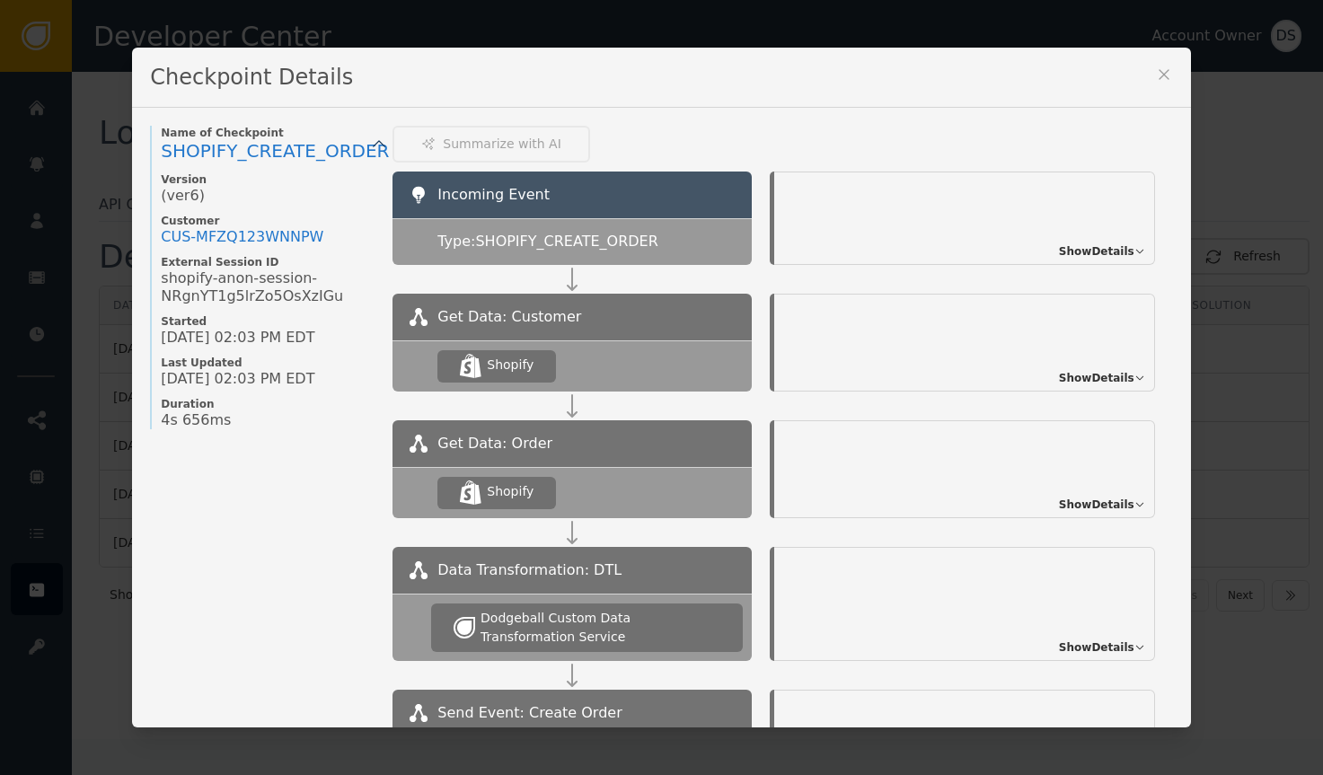
click at [1073, 246] on span "Show Details" at bounding box center [1096, 251] width 75 height 16
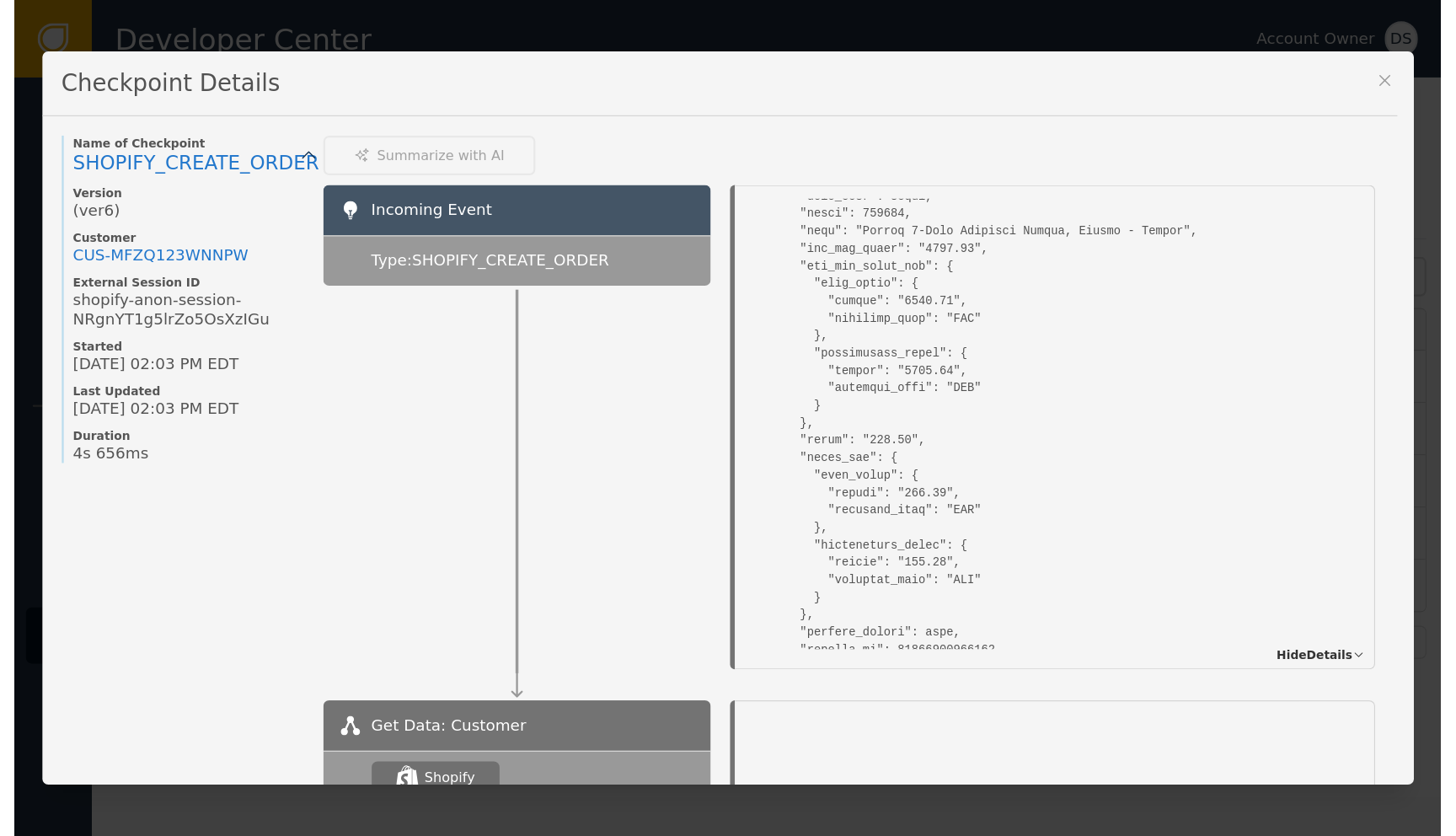
scroll to position [4393, 0]
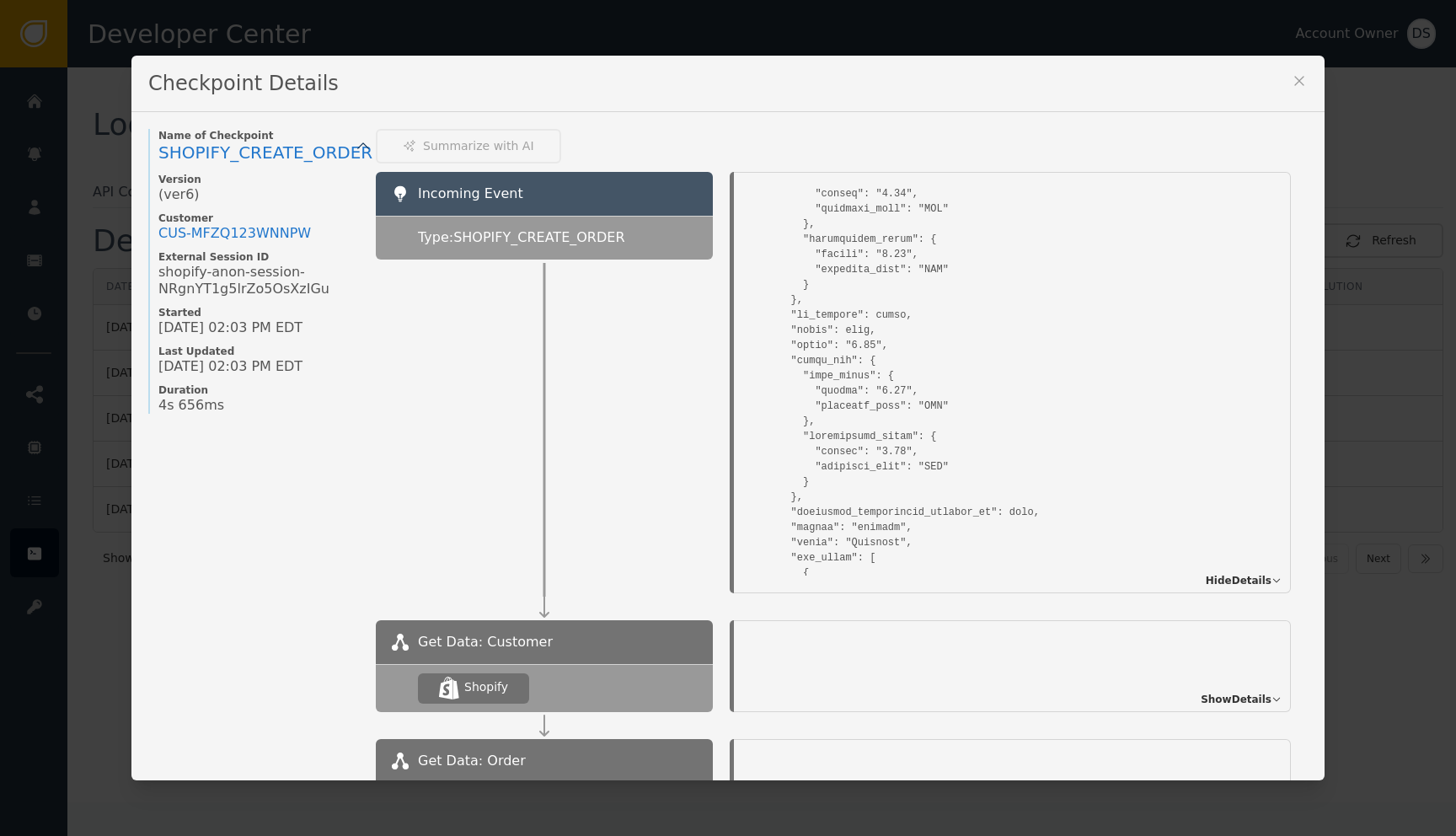
scroll to position [5235, 0]
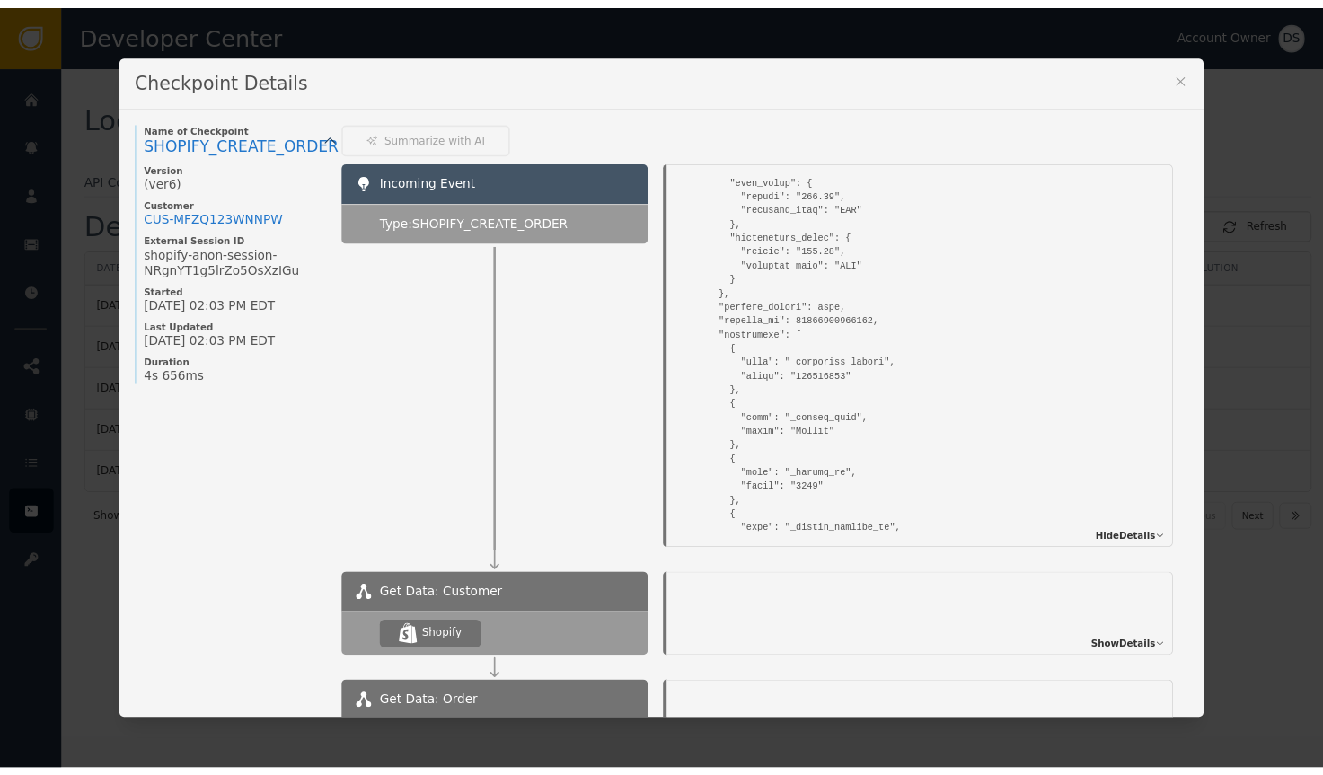
scroll to position [4946, 0]
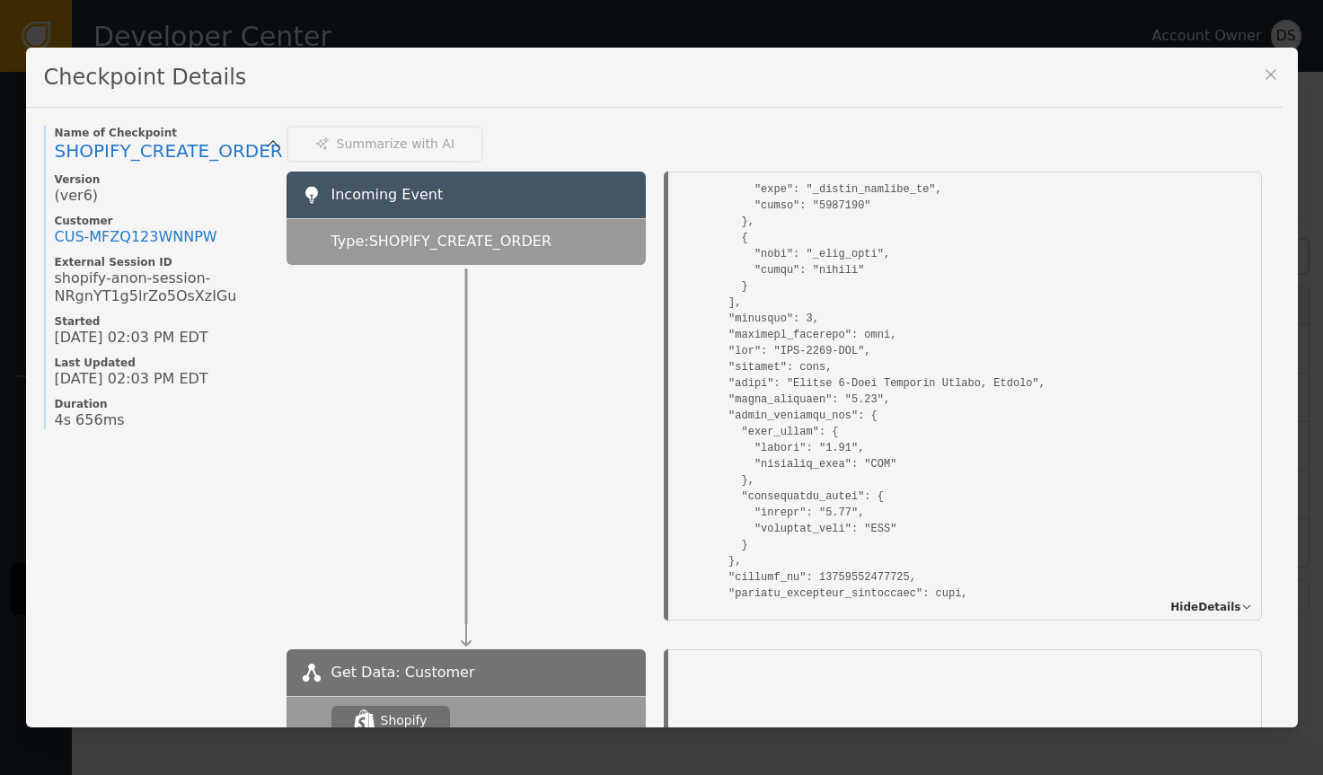
scroll to position [5387, 0]
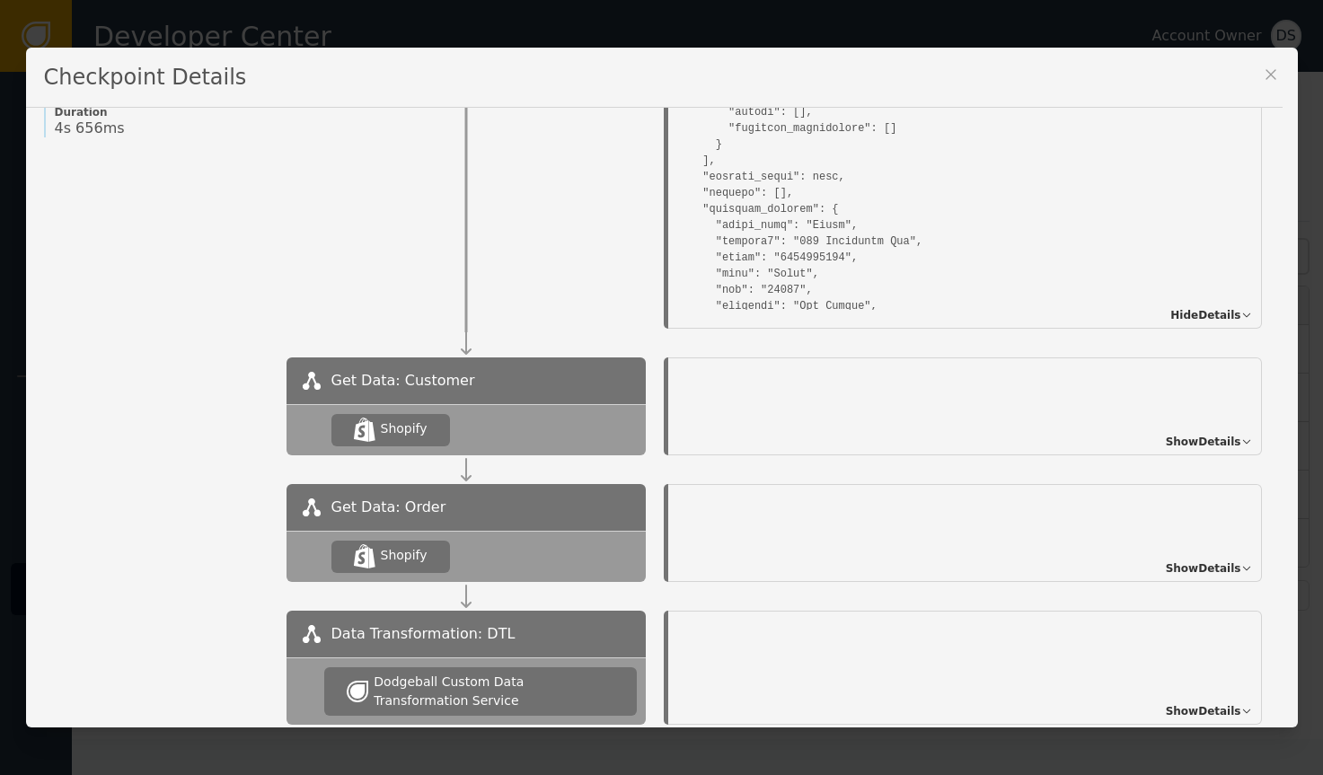
scroll to position [319, 0]
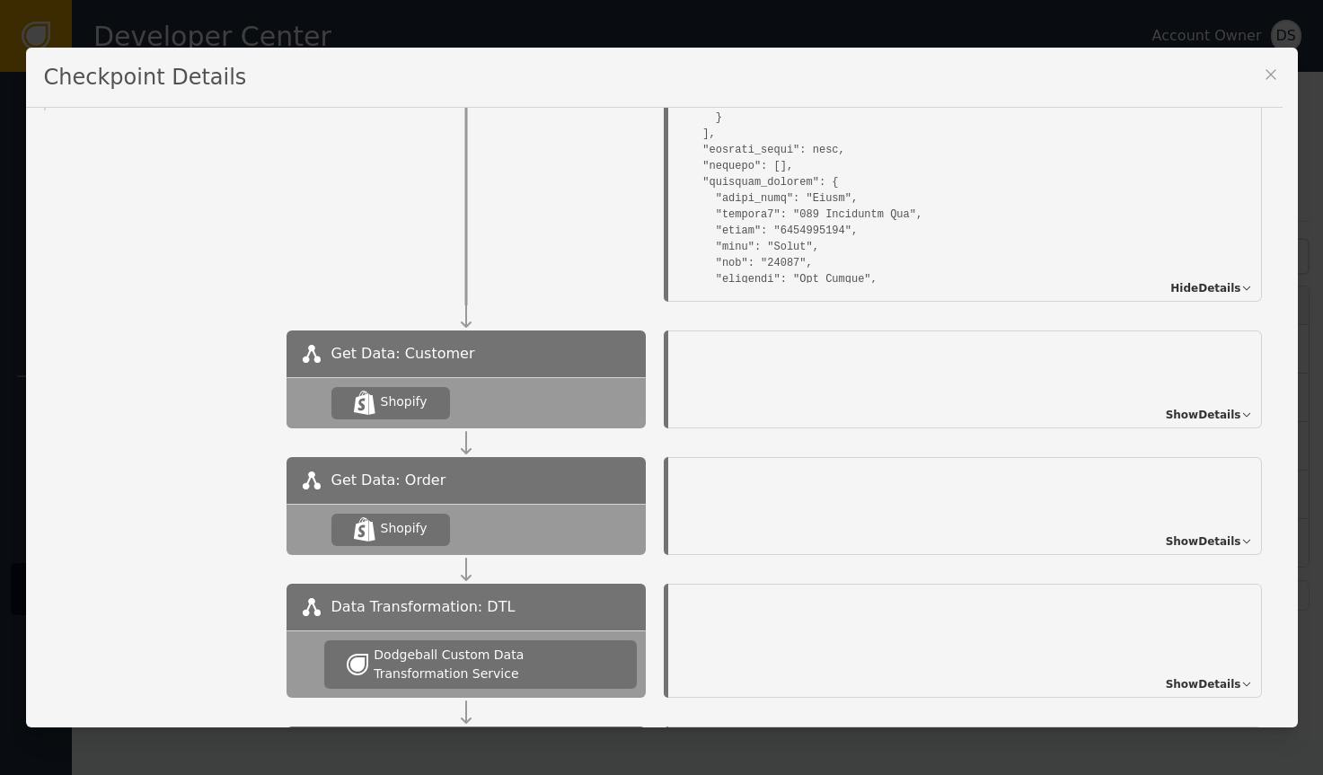
click at [1195, 541] on span "Show Details" at bounding box center [1202, 541] width 75 height 16
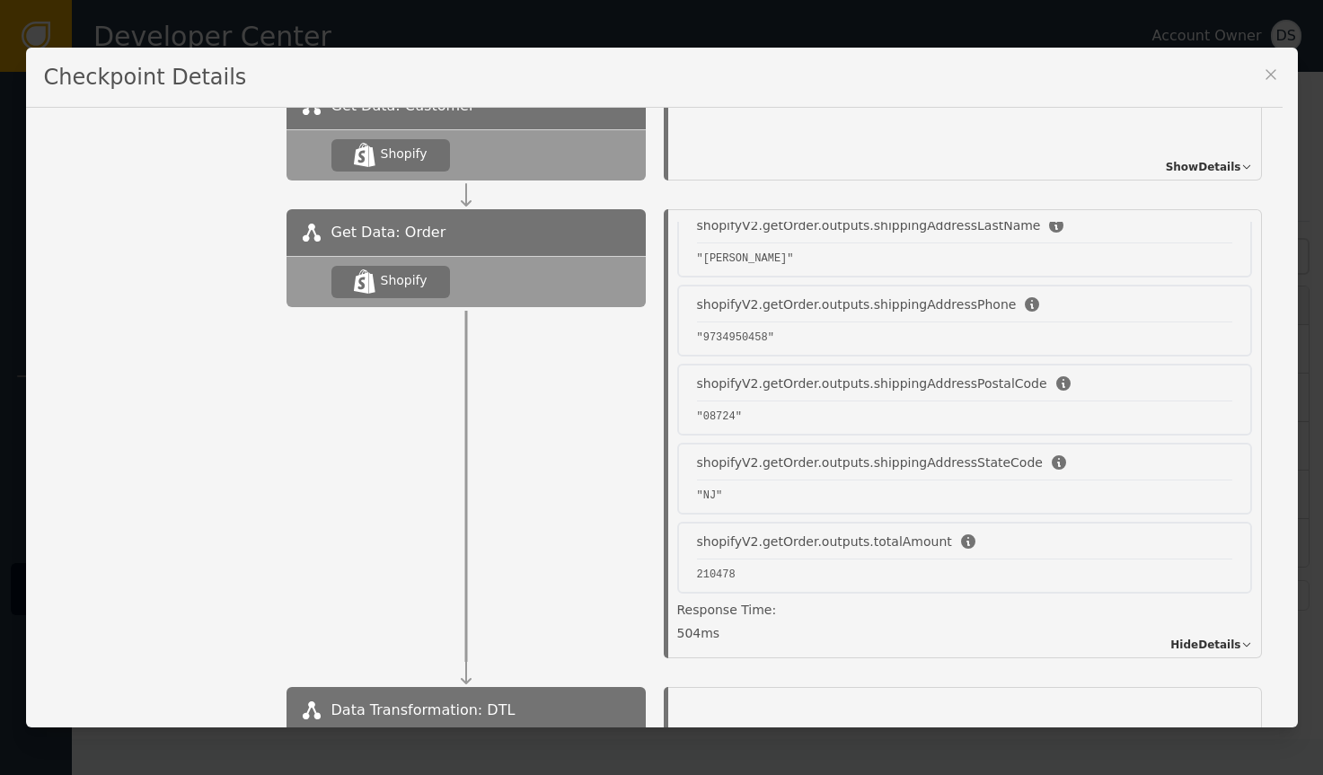
scroll to position [1948, 0]
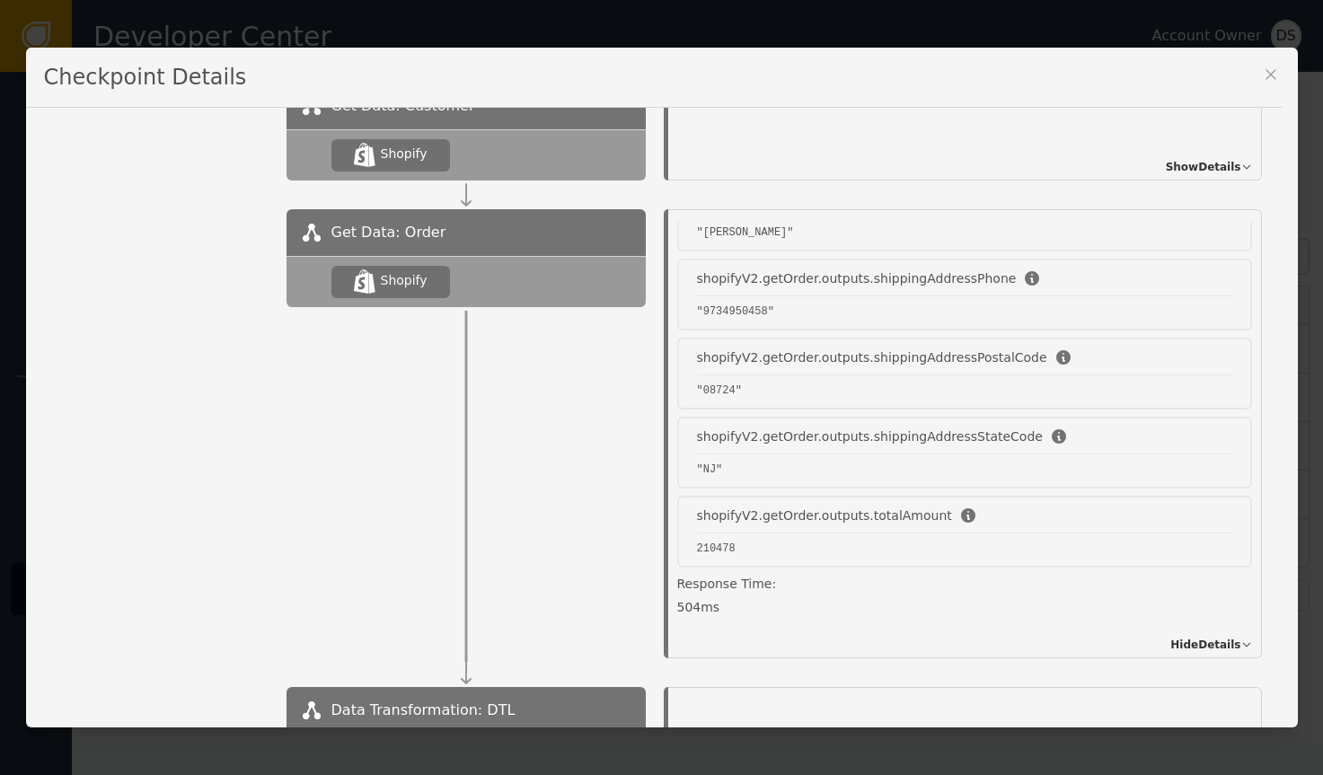
click at [1239, 612] on div "Name of Checkpoint SHOPIFY_CREATE_ORDER Version (ver 6 ) Customer CUS- MFZQ123W…" at bounding box center [661, 418] width 1271 height 620
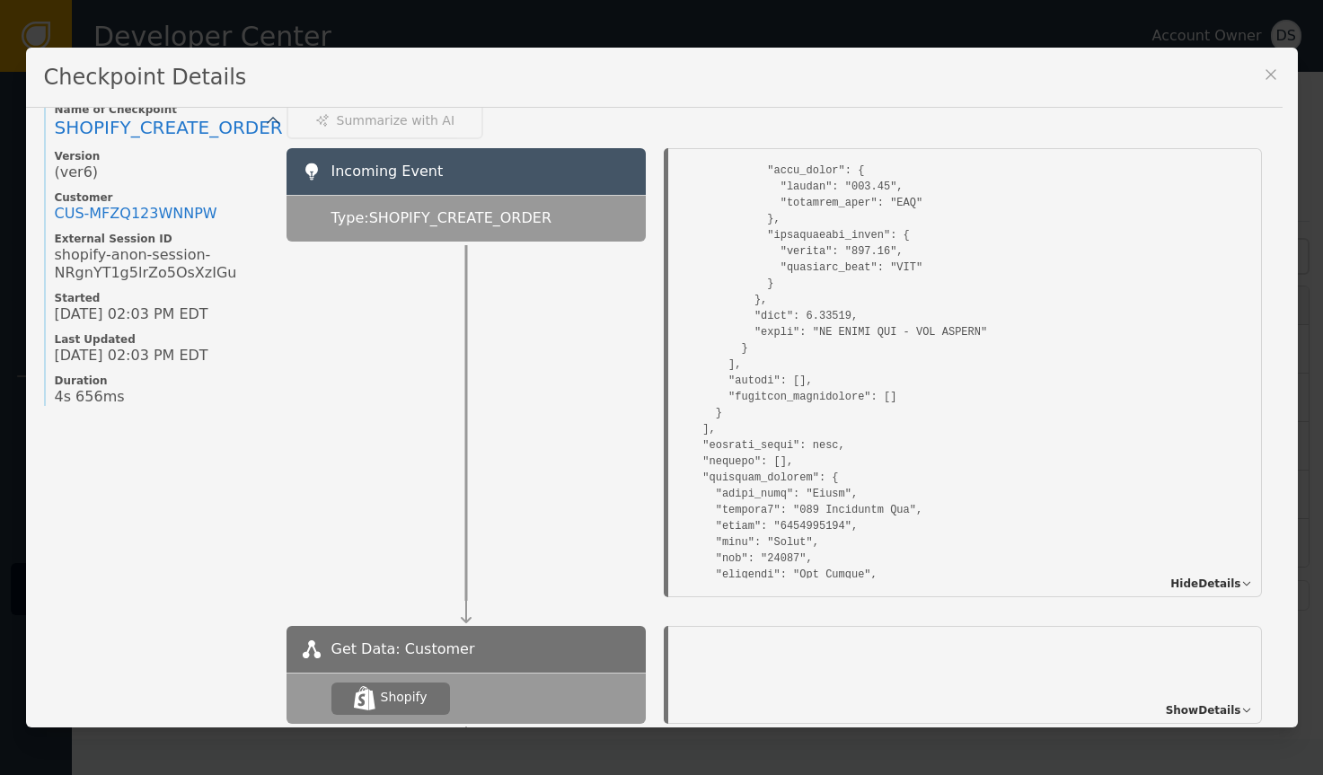
scroll to position [0, 0]
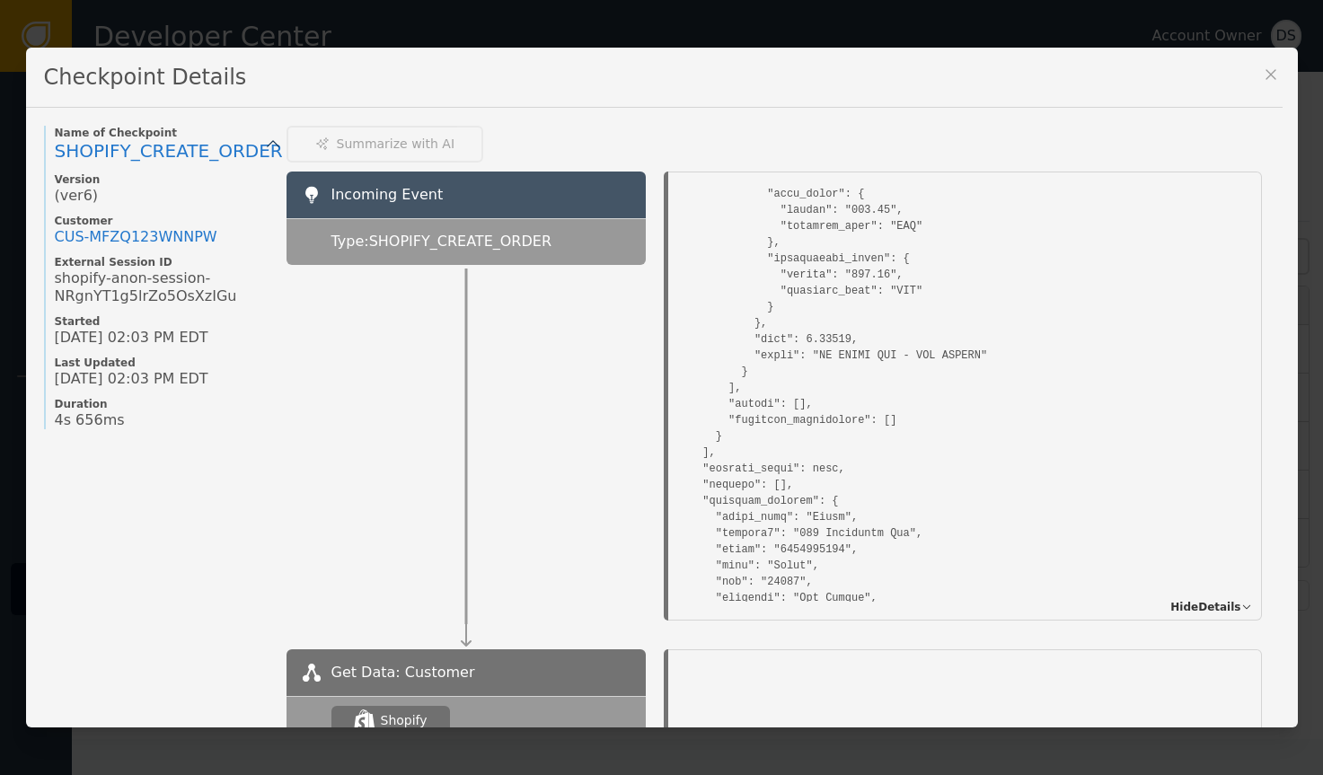
click at [1239, 75] on icon at bounding box center [1270, 74] width 10 height 10
